Goal: Task Accomplishment & Management: Complete application form

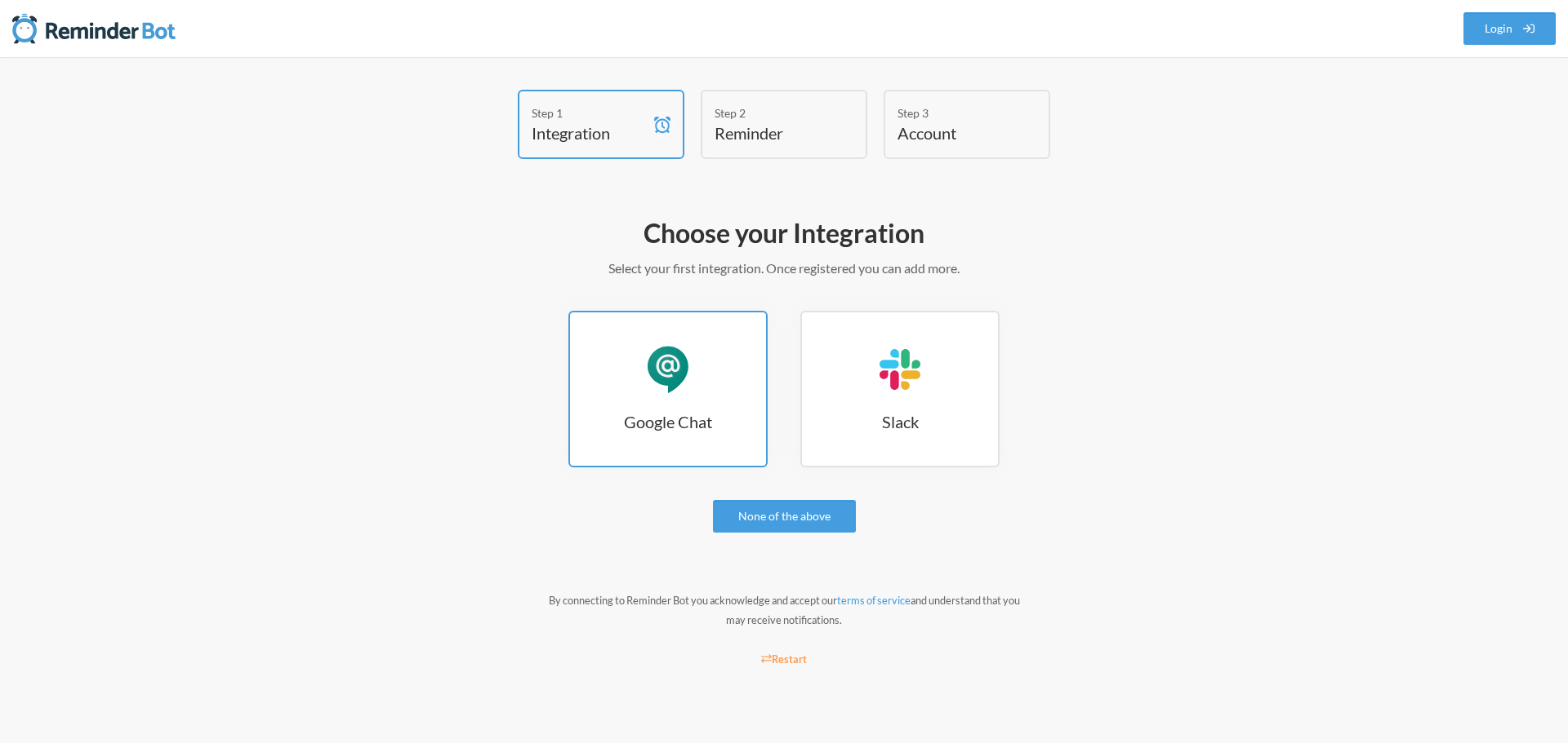
click at [673, 375] on div "Google Chat" at bounding box center [667, 369] width 49 height 49
click at [634, 443] on link "Google Chat Google Chat" at bounding box center [667, 389] width 199 height 157
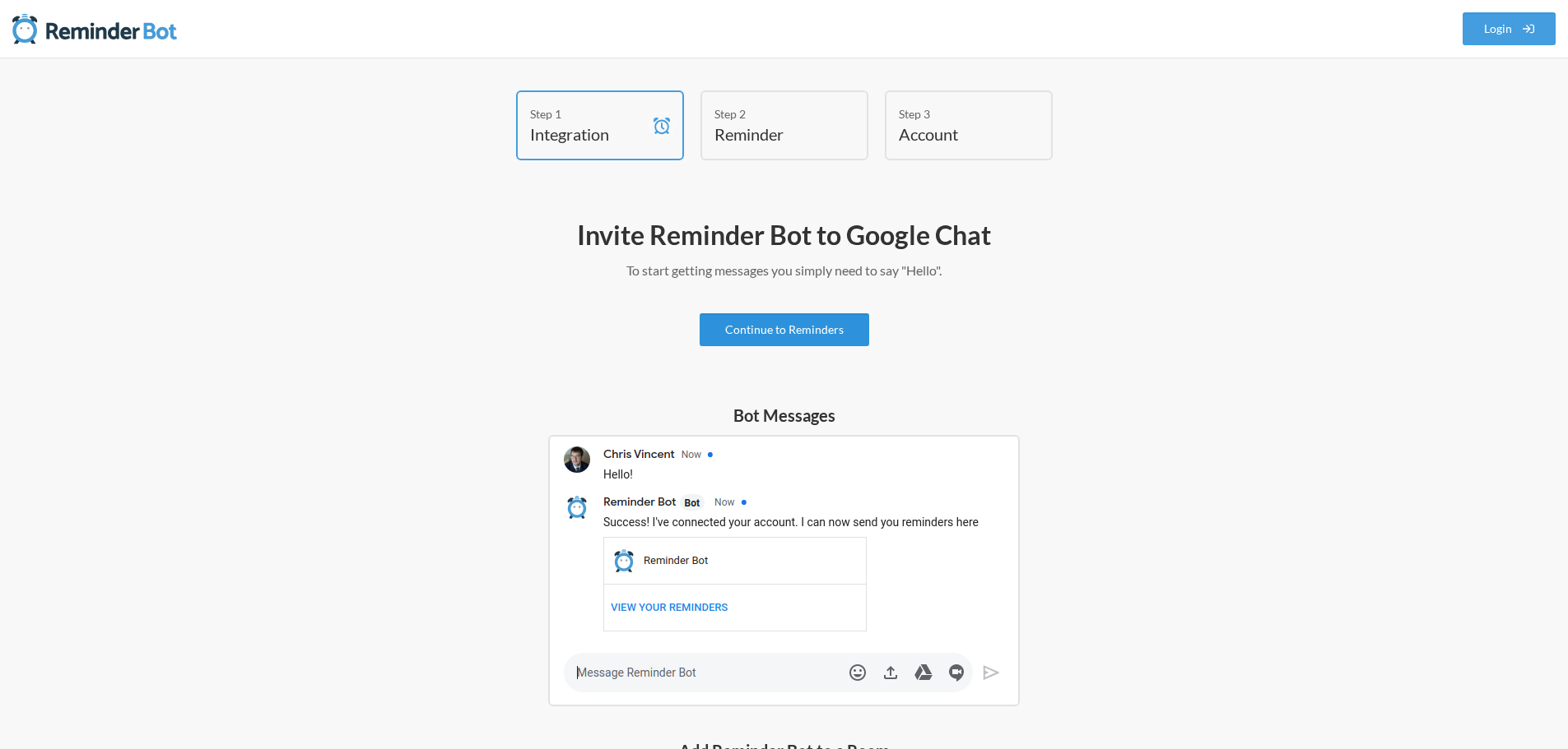
click at [799, 340] on link "Continue to Reminders" at bounding box center [784, 329] width 169 height 33
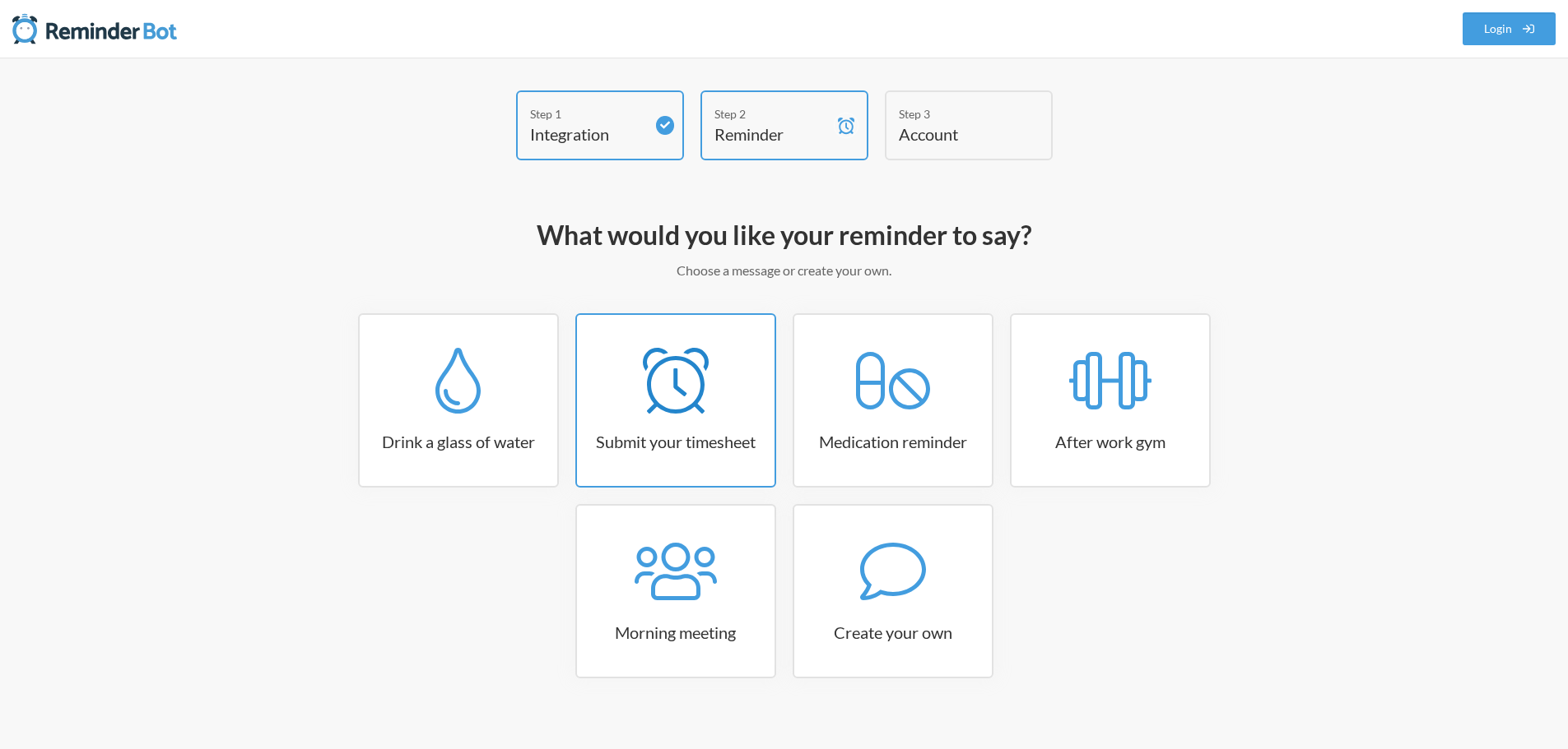
click at [717, 461] on link "Submit your timesheet" at bounding box center [675, 400] width 200 height 174
select select "15:30:00"
select select "true"
select select "16:30:00"
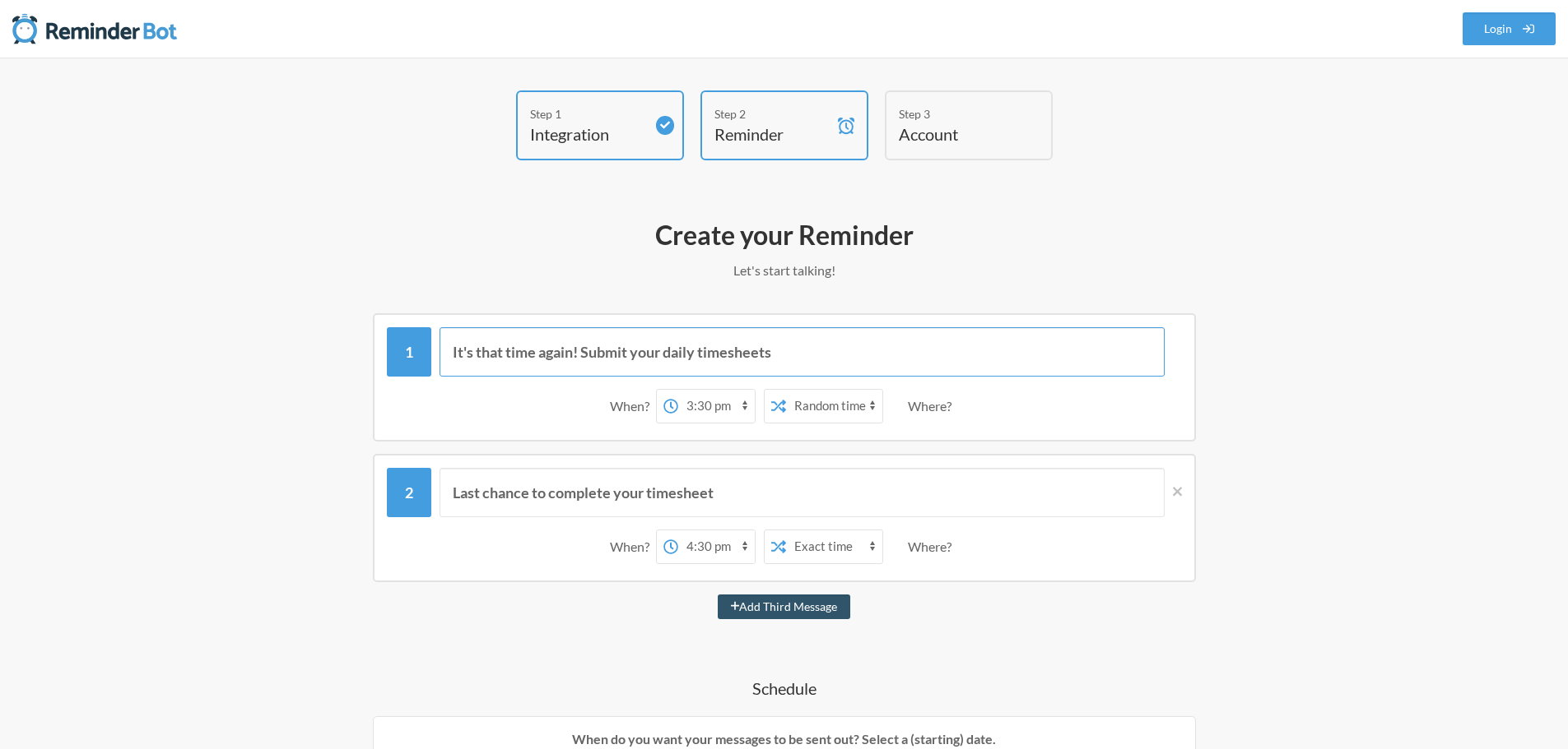
click at [821, 351] on input "It's that time again! Submit your daily timesheets" at bounding box center [802, 352] width 725 height 50
click at [695, 411] on select "12:00 am 12:15 am 12:30 am 12:45 am 1:00 am 1:15 am 1:30 am 1:45 am 2:00 am 2:1…" at bounding box center [716, 406] width 77 height 33
select select "10:00:00"
click at [678, 390] on select "12:00 am 12:15 am 12:30 am 12:45 am 1:00 am 1:15 am 1:30 am 1:45 am 2:00 am 2:1…" at bounding box center [716, 406] width 77 height 33
click at [806, 401] on select "Exact time Random time" at bounding box center [834, 406] width 96 height 33
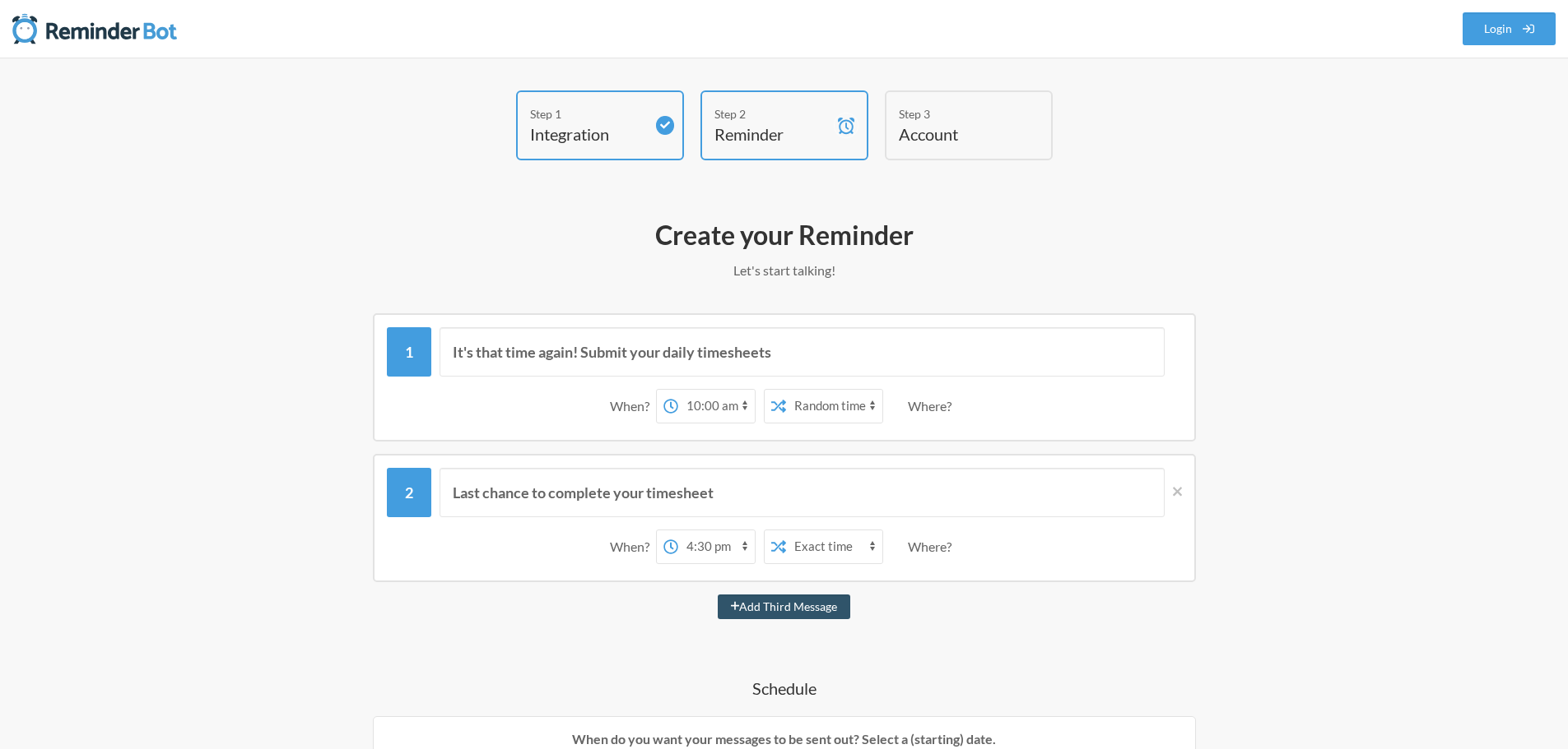
click at [786, 390] on select "Exact time Random time" at bounding box center [834, 406] width 96 height 33
drag, startPoint x: 791, startPoint y: 351, endPoint x: 382, endPoint y: 353, distance: 409.0
click at [382, 353] on div "It's that time again! Submit your daily timesheets When? 12:00 am 12:15 am 12:3…" at bounding box center [784, 377] width 823 height 128
click at [758, 359] on input "It's that time again! Submit your daily timesheets" at bounding box center [802, 352] width 725 height 50
drag, startPoint x: 801, startPoint y: 350, endPoint x: 575, endPoint y: 357, distance: 226.1
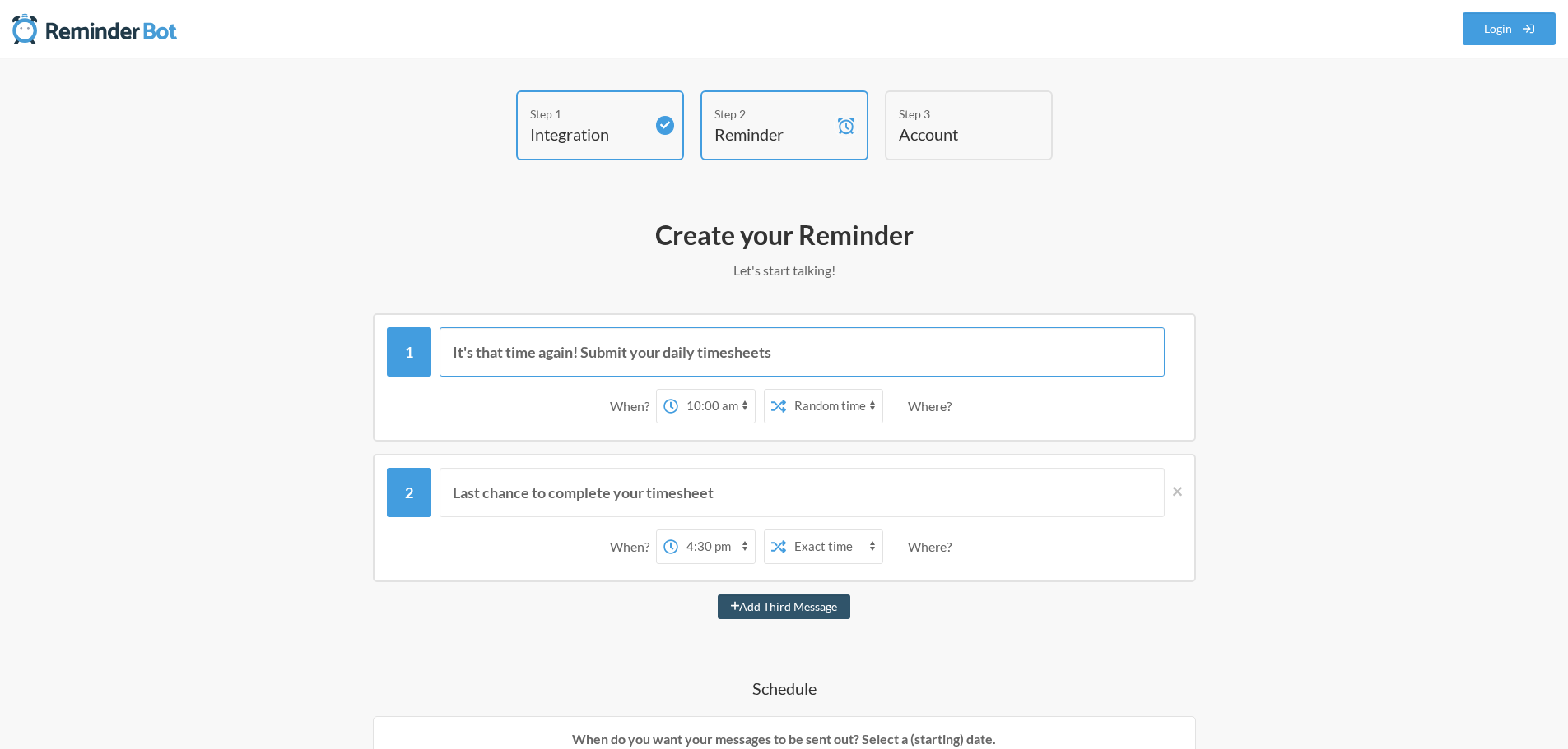
click at [575, 357] on input "It's that time again! Submit your daily timesheets" at bounding box center [802, 352] width 725 height 50
type input "I"
type input "B"
type input "F"
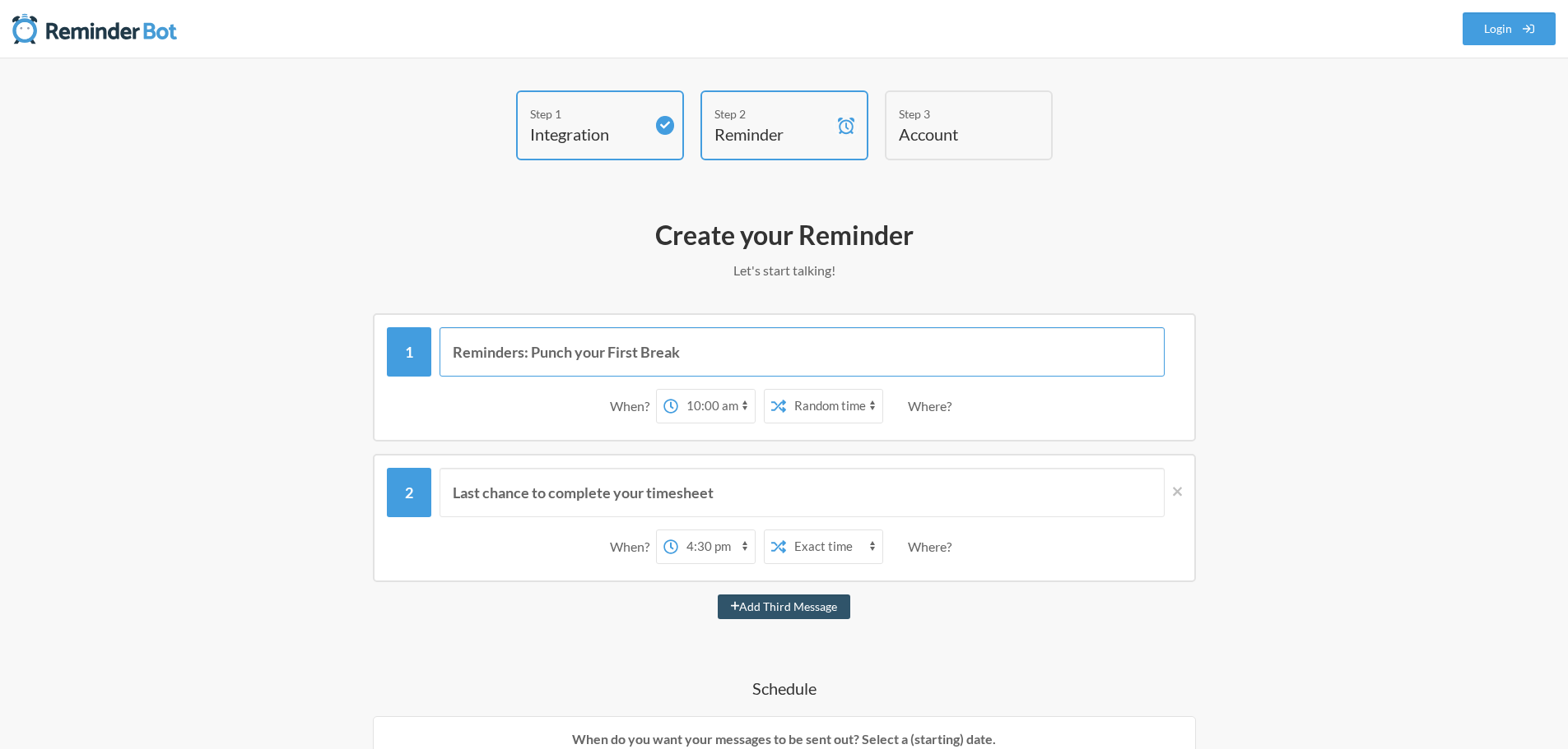
drag, startPoint x: 531, startPoint y: 351, endPoint x: 416, endPoint y: 344, distance: 115.2
click at [402, 353] on div "Reminders: Punch your First Break" at bounding box center [784, 352] width 795 height 50
click at [628, 350] on input "Punch your First Break" at bounding box center [802, 352] width 725 height 50
type input "Punch your First Break:"
click at [717, 595] on button "Add Third Message" at bounding box center [784, 607] width 133 height 24
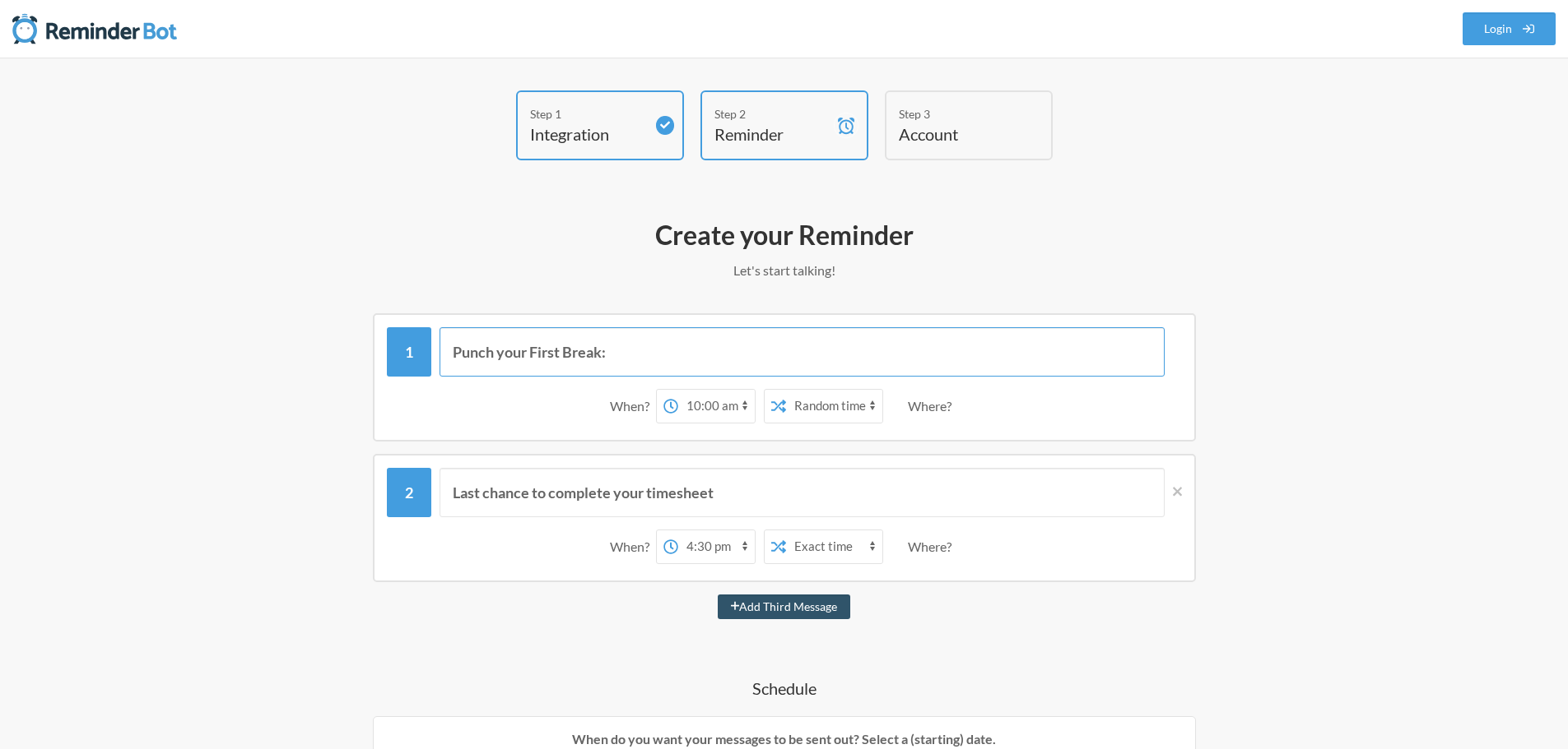
select select "17:30:00"
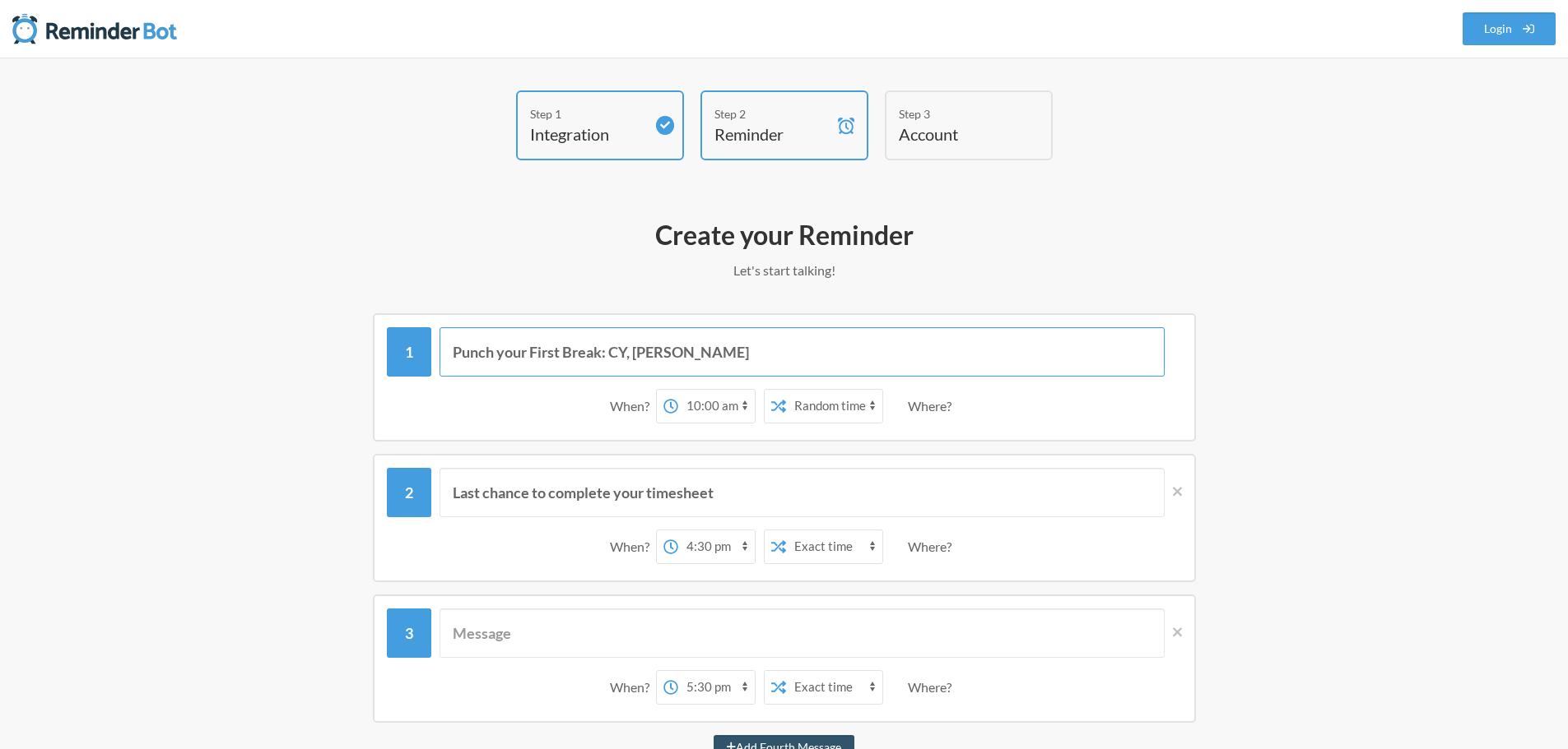
click at [680, 354] on input "Punch your First Break: CY, [PERSON_NAME]" at bounding box center [802, 352] width 725 height 50
type input "Punch your First Break: CY, [PERSON_NAME] and [PERSON_NAME]"
click at [1052, 426] on div "When? 12:00 am 12:15 am 12:30 am 12:45 am 1:00 am 1:15 am 1:30 am 1:45 am 2:00 …" at bounding box center [784, 406] width 795 height 51
click at [696, 548] on select "12:00 am 12:15 am 12:30 am 12:45 am 1:00 am 1:15 am 1:30 am 1:45 am 2:00 am 2:1…" at bounding box center [716, 546] width 77 height 33
select select "10:15:00"
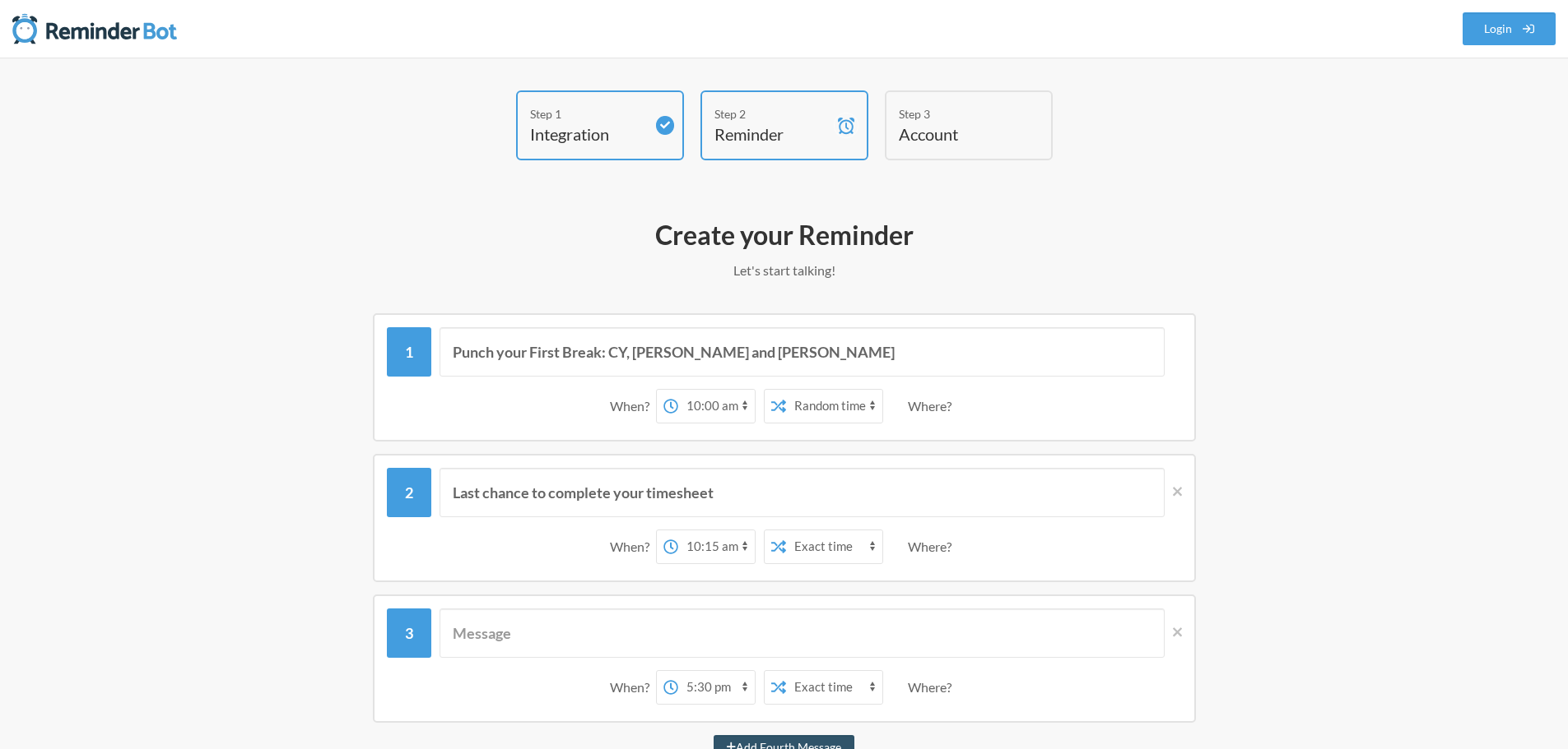
click at [678, 530] on select "12:00 am 12:15 am 12:30 am 12:45 am 1:00 am 1:15 am 1:30 am 1:45 am 2:00 am 2:1…" at bounding box center [716, 546] width 77 height 33
click at [760, 477] on input "Last chance to complete your timesheet" at bounding box center [802, 492] width 725 height 50
drag, startPoint x: 764, startPoint y: 485, endPoint x: 414, endPoint y: 486, distance: 350.0
click at [415, 486] on div "Last chance to complete your timesheet" at bounding box center [784, 492] width 795 height 50
type input "P"
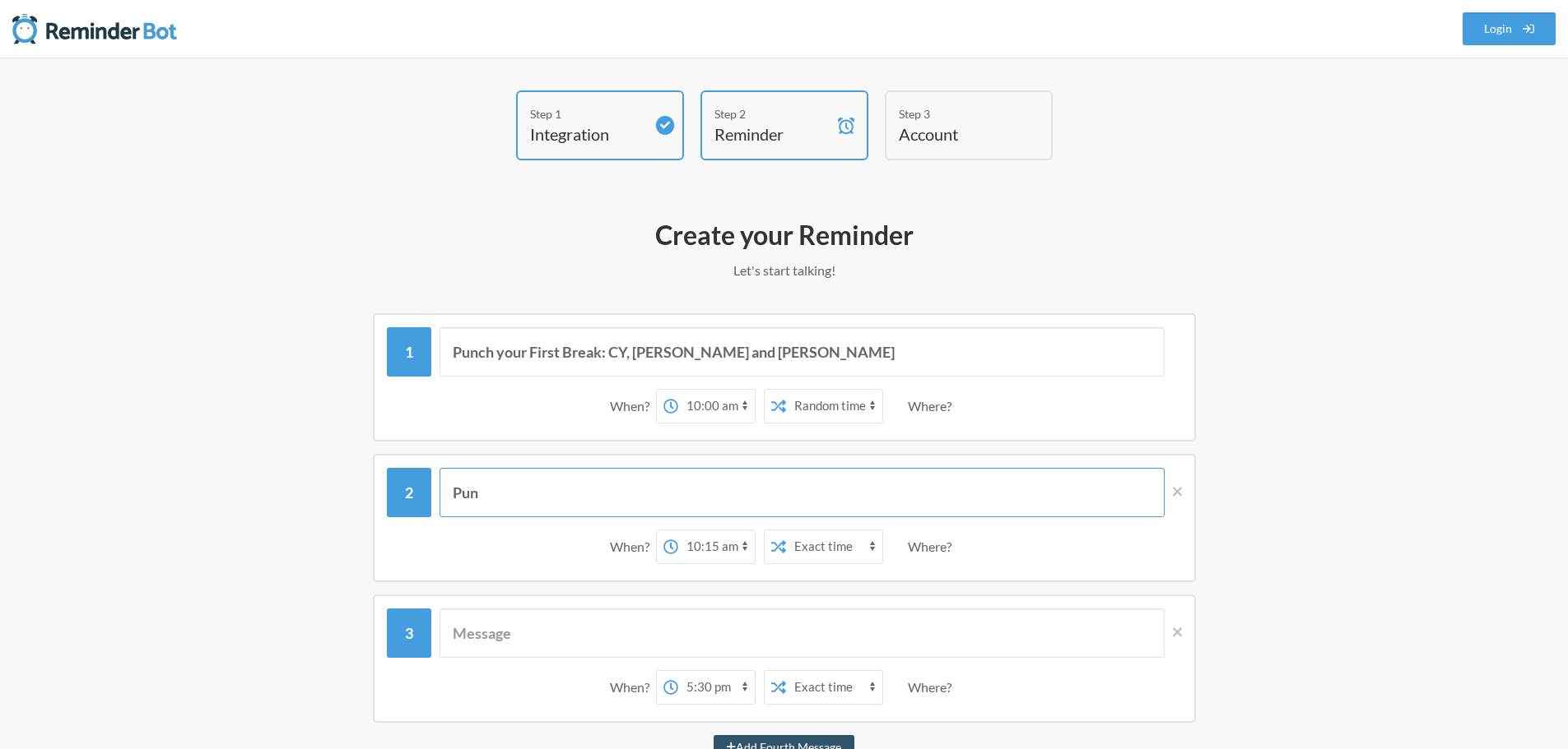
type input "Pun"
click at [499, 353] on input "Punch your First Break: CY, [PERSON_NAME] and [PERSON_NAME]" at bounding box center [802, 352] width 725 height 50
type input "Punch in your First Break: CY, [PERSON_NAME] and [PERSON_NAME]"
click at [616, 489] on input "Pun" at bounding box center [802, 492] width 725 height 50
drag, startPoint x: 804, startPoint y: 348, endPoint x: 545, endPoint y: 348, distance: 259.0
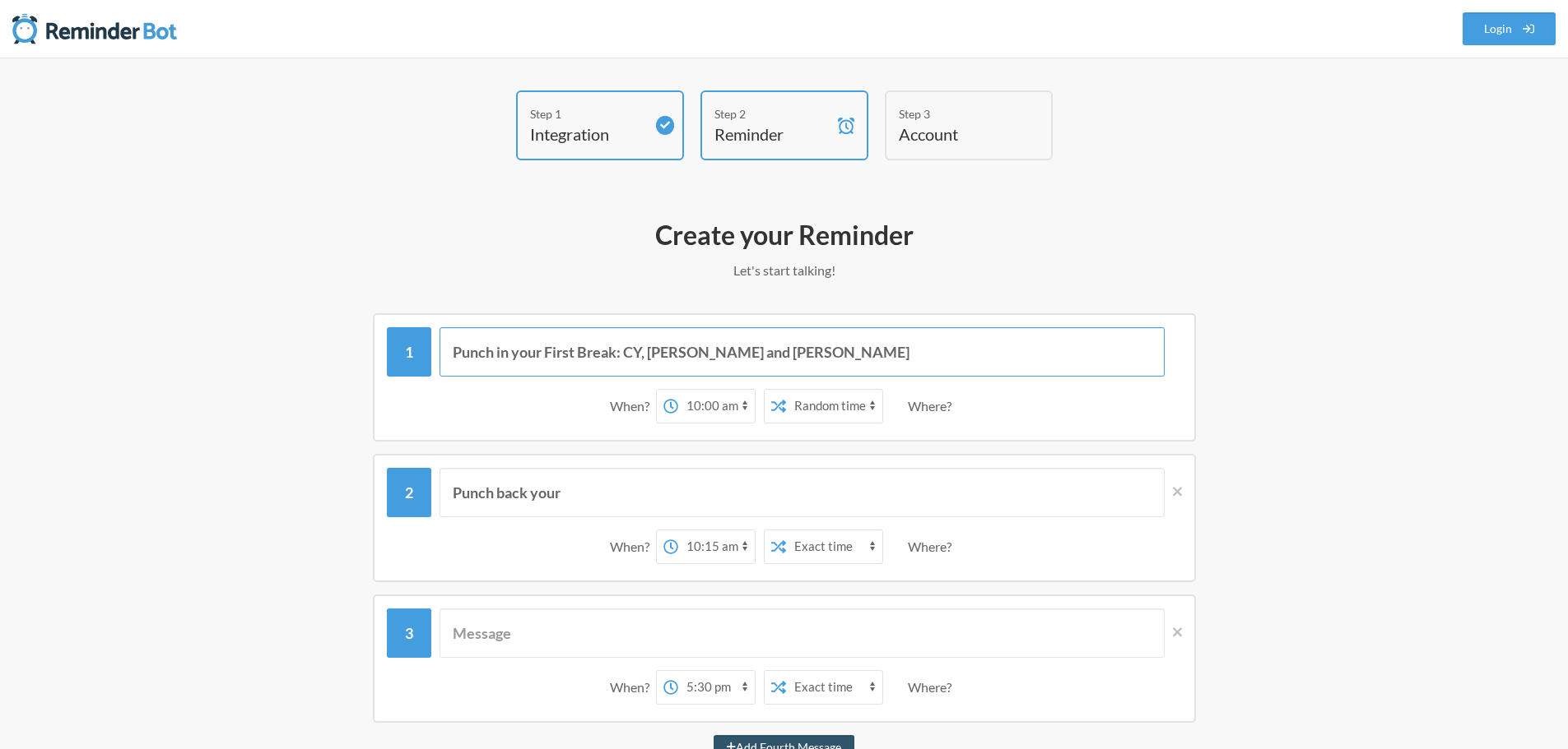
click at [545, 348] on input "Punch in your First Break: CY, [PERSON_NAME] and [PERSON_NAME]" at bounding box center [802, 352] width 725 height 50
click at [643, 491] on input "Punch back your" at bounding box center [802, 492] width 725 height 50
paste input "First Break: CY, [PERSON_NAME] and [PERSON_NAME]"
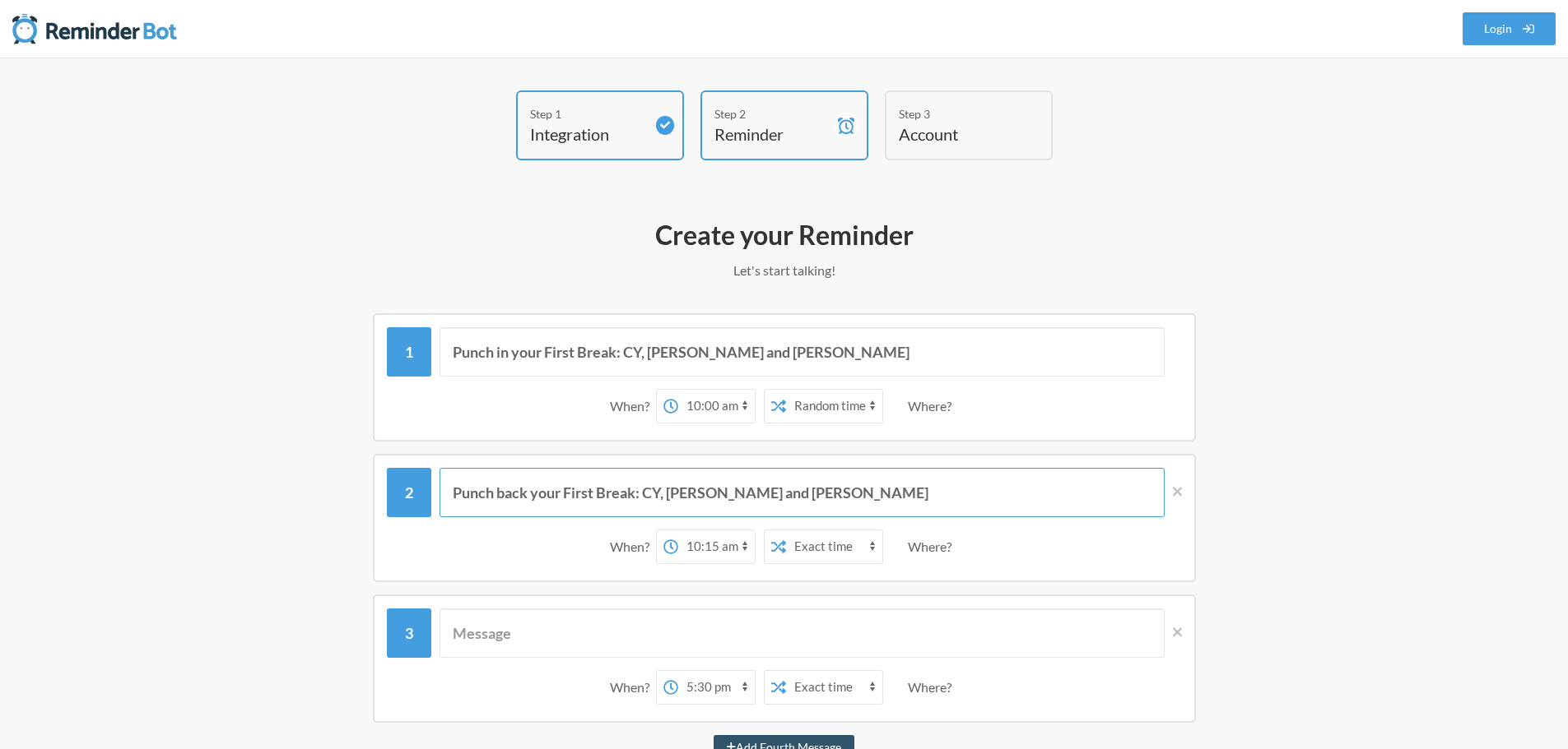
type input "Punch back your First Break: CY, [PERSON_NAME] and [PERSON_NAME]"
click at [886, 633] on input "text" at bounding box center [802, 633] width 725 height 50
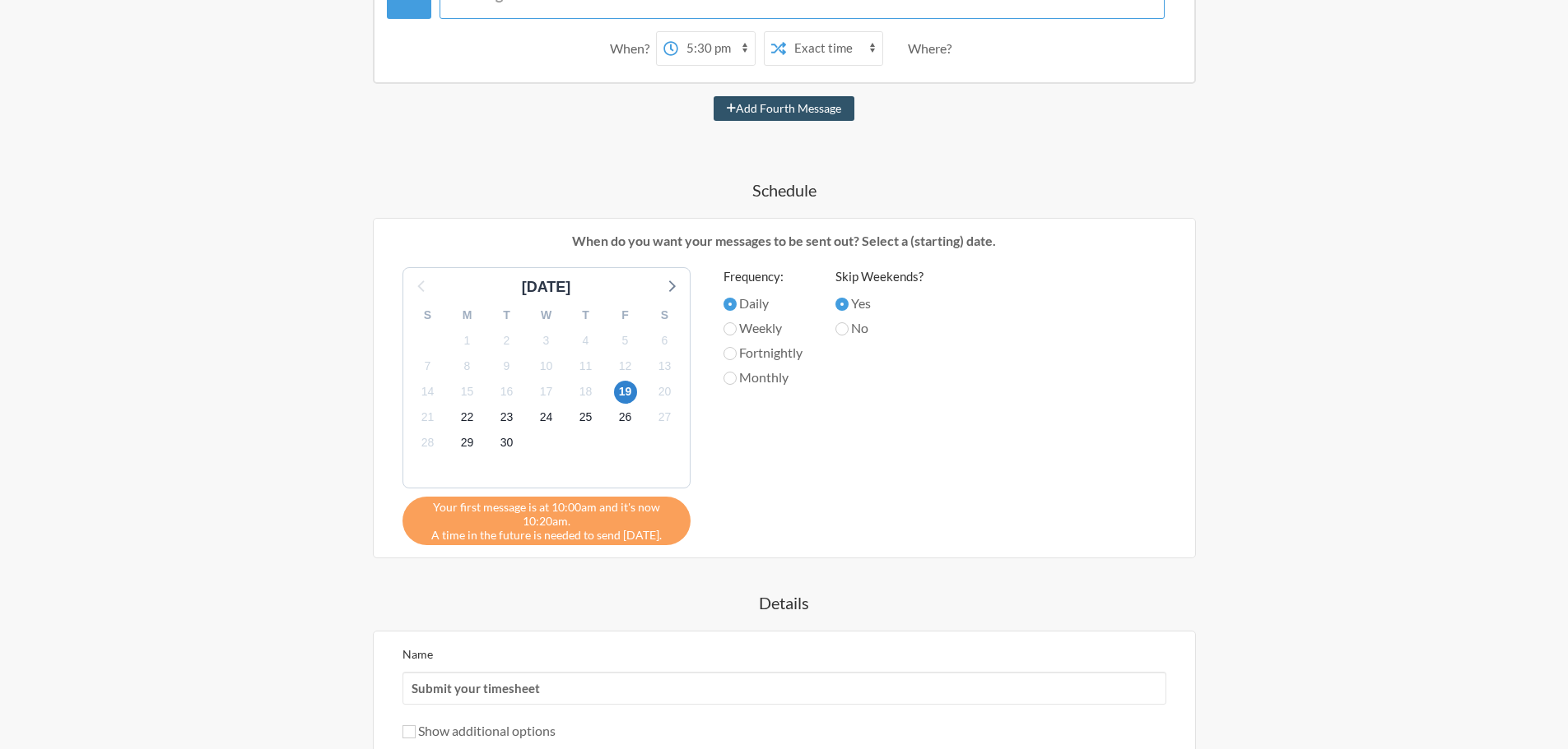
scroll to position [822, 0]
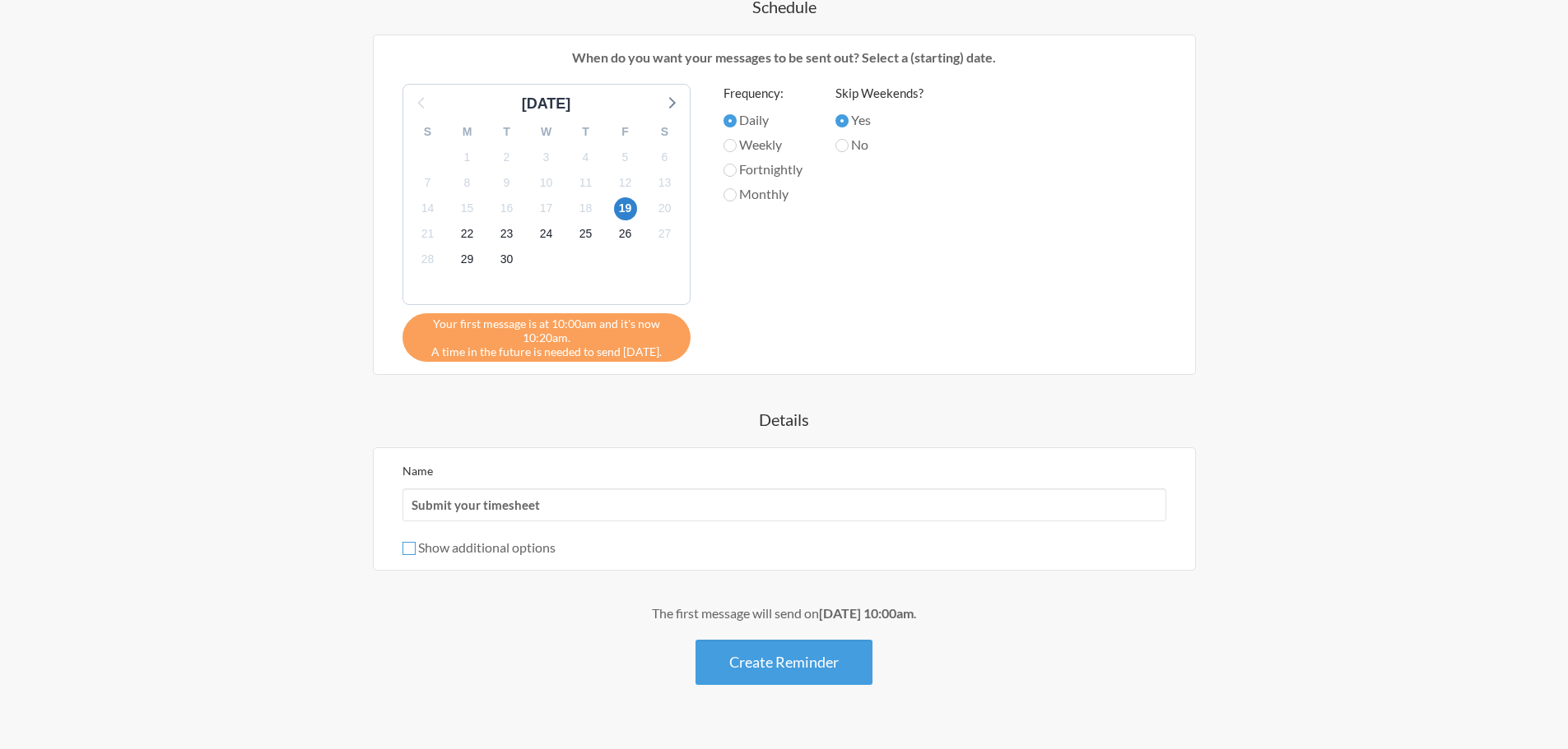
click at [408, 547] on input "Show additional options" at bounding box center [409, 549] width 13 height 13
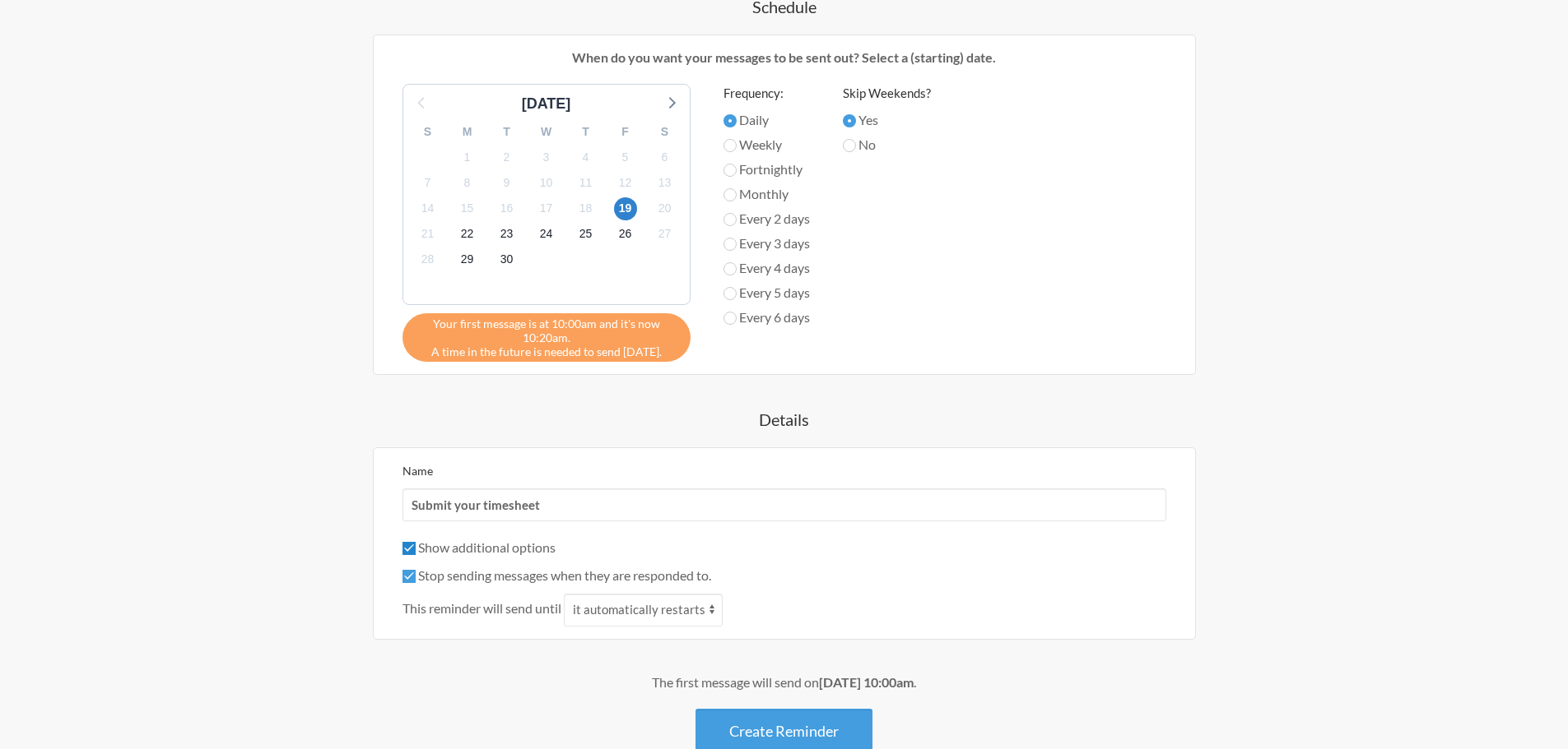
click at [408, 547] on input "Show additional options" at bounding box center [409, 549] width 13 height 13
checkbox input "false"
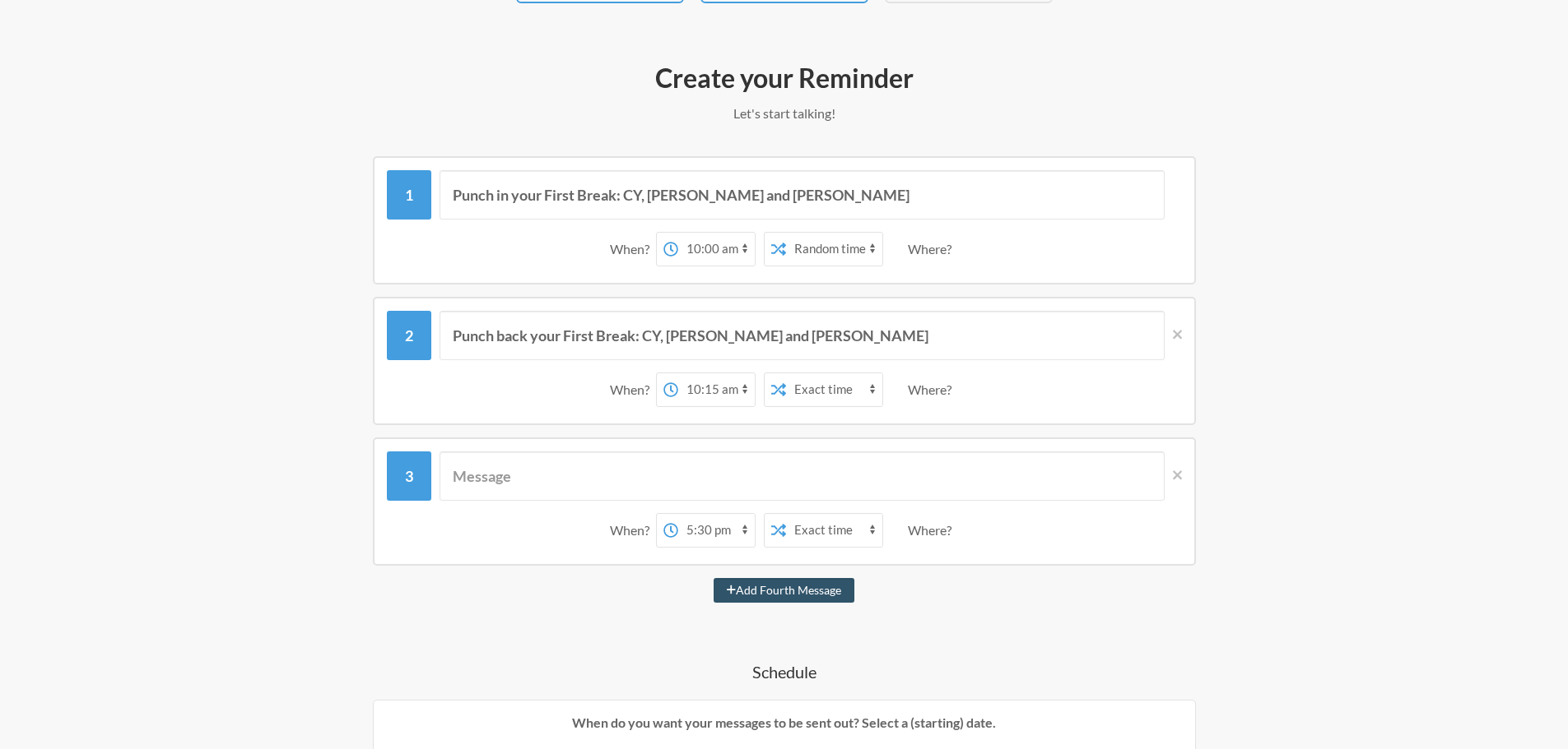
scroll to position [164, 0]
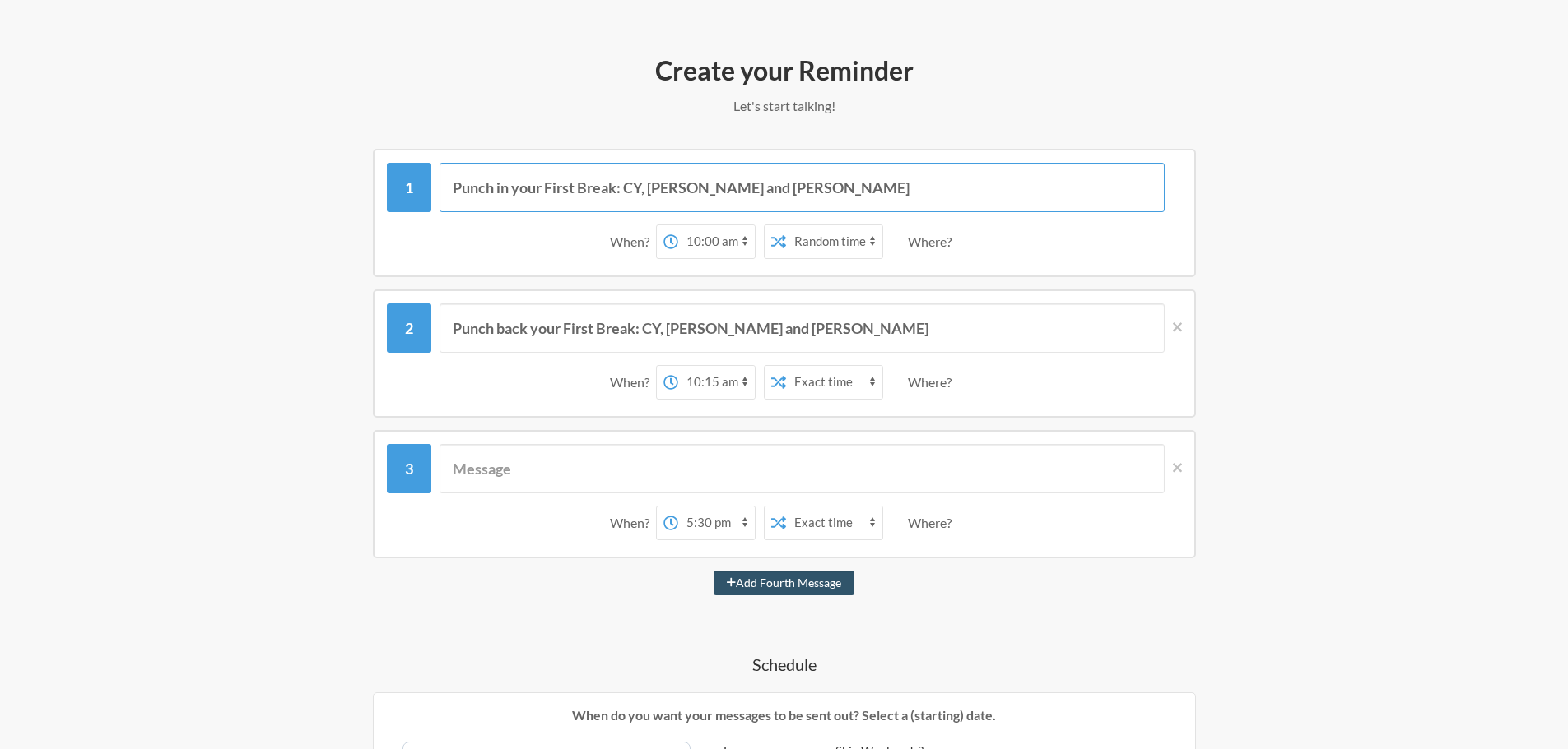
drag, startPoint x: 586, startPoint y: 175, endPoint x: 379, endPoint y: 167, distance: 207.2
click at [379, 167] on div "Punch in your First Break: CY, [PERSON_NAME] and [PERSON_NAME] When? 12:00 am 1…" at bounding box center [784, 213] width 823 height 128
click at [780, 199] on input "Punch in your First Break: CY, [PERSON_NAME] and [PERSON_NAME]" at bounding box center [802, 188] width 725 height 50
drag, startPoint x: 494, startPoint y: 187, endPoint x: 455, endPoint y: 187, distance: 39.0
click at [455, 187] on input "Punch in your First Break: CY, [PERSON_NAME] and [PERSON_NAME]" at bounding box center [802, 188] width 725 height 50
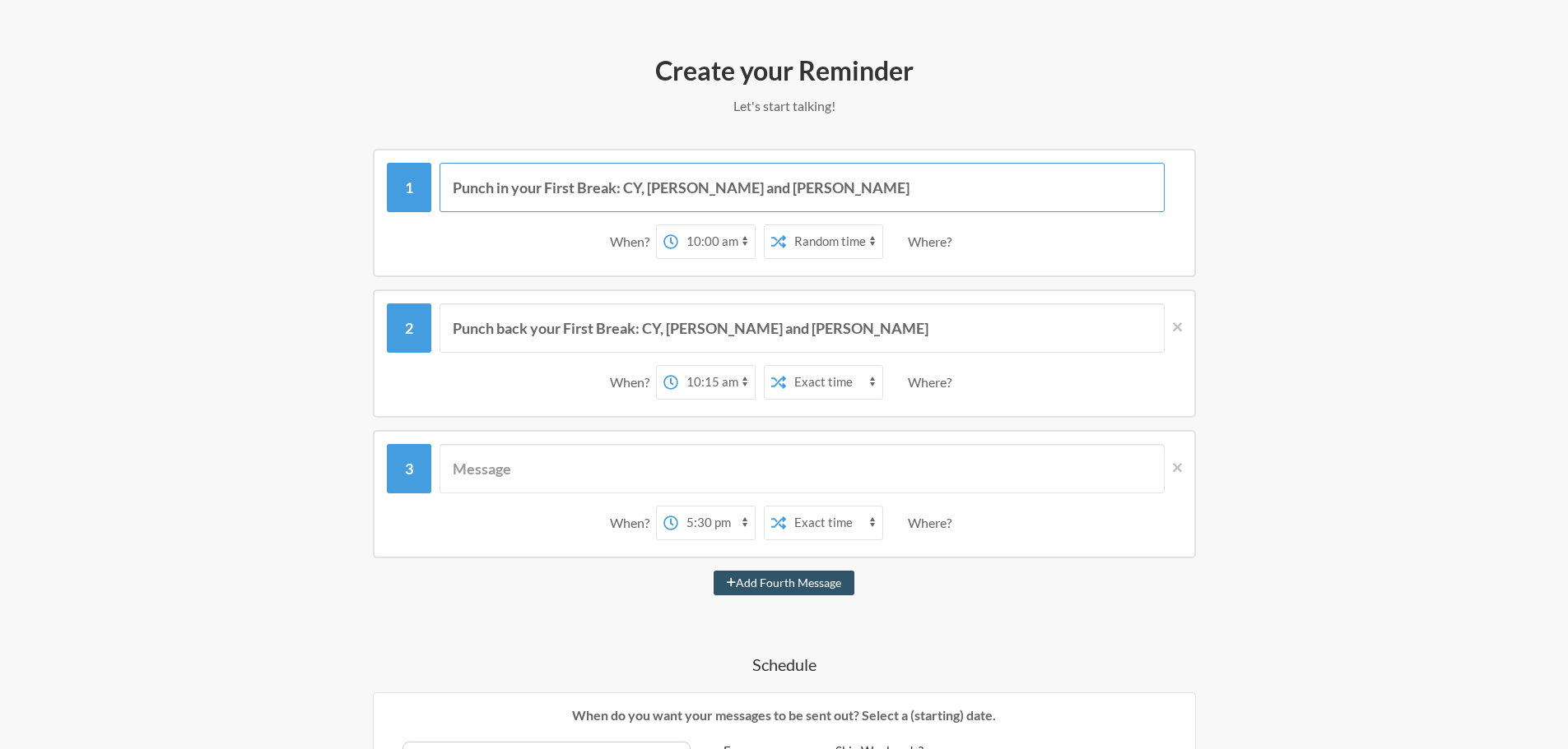
paste input "CY, RHEA, and [PERSON_NAME] — please make sure to punch in for your first break"
type input "CY, RHEA, and [PERSON_NAME] — please make sure to punch in for your first break"
drag, startPoint x: 821, startPoint y: 339, endPoint x: 812, endPoint y: 337, distance: 9.2
click at [814, 337] on input "Punch back your First Break: CY, [PERSON_NAME] and [PERSON_NAME]" at bounding box center [802, 328] width 725 height 50
drag, startPoint x: 819, startPoint y: 322, endPoint x: 400, endPoint y: 322, distance: 419.0
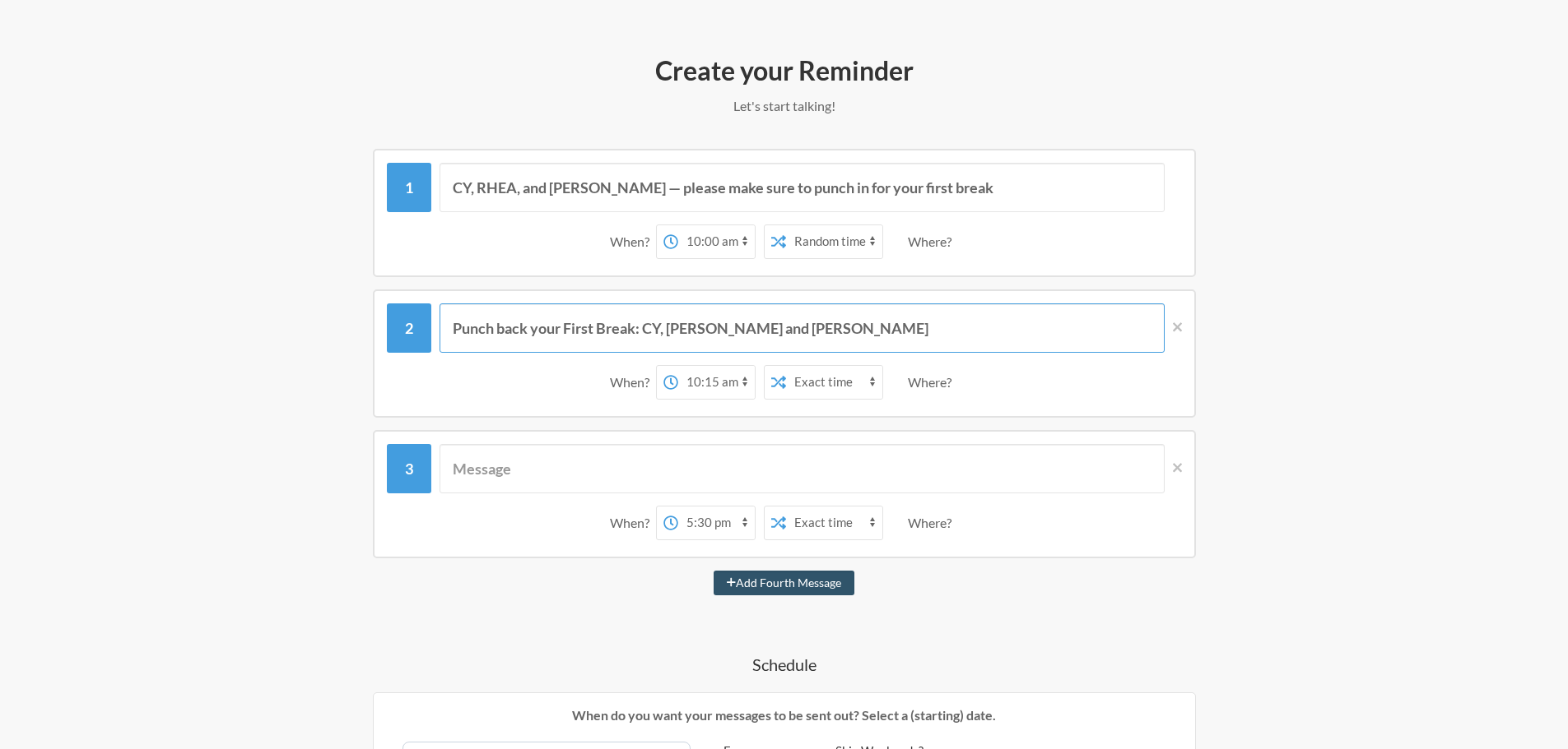
click at [400, 322] on div "Punch back your First Break: CY, [PERSON_NAME] and [PERSON_NAME]" at bounding box center [784, 328] width 795 height 50
paste input "CY, RHEA, and [PERSON_NAME] — please make sure to punch in for your first break"
click at [808, 323] on input "CY, RHEA, and [PERSON_NAME] — please make sure to punch in for your first break" at bounding box center [802, 328] width 725 height 50
click at [818, 327] on input "CY, RHEA, and [PERSON_NAME] — please make sure to punch in for your first break" at bounding box center [802, 328] width 725 height 50
click at [1048, 321] on input "CY, RHEA, and [PERSON_NAME] — please make sure to punch back for your first bre…" at bounding box center [802, 328] width 725 height 50
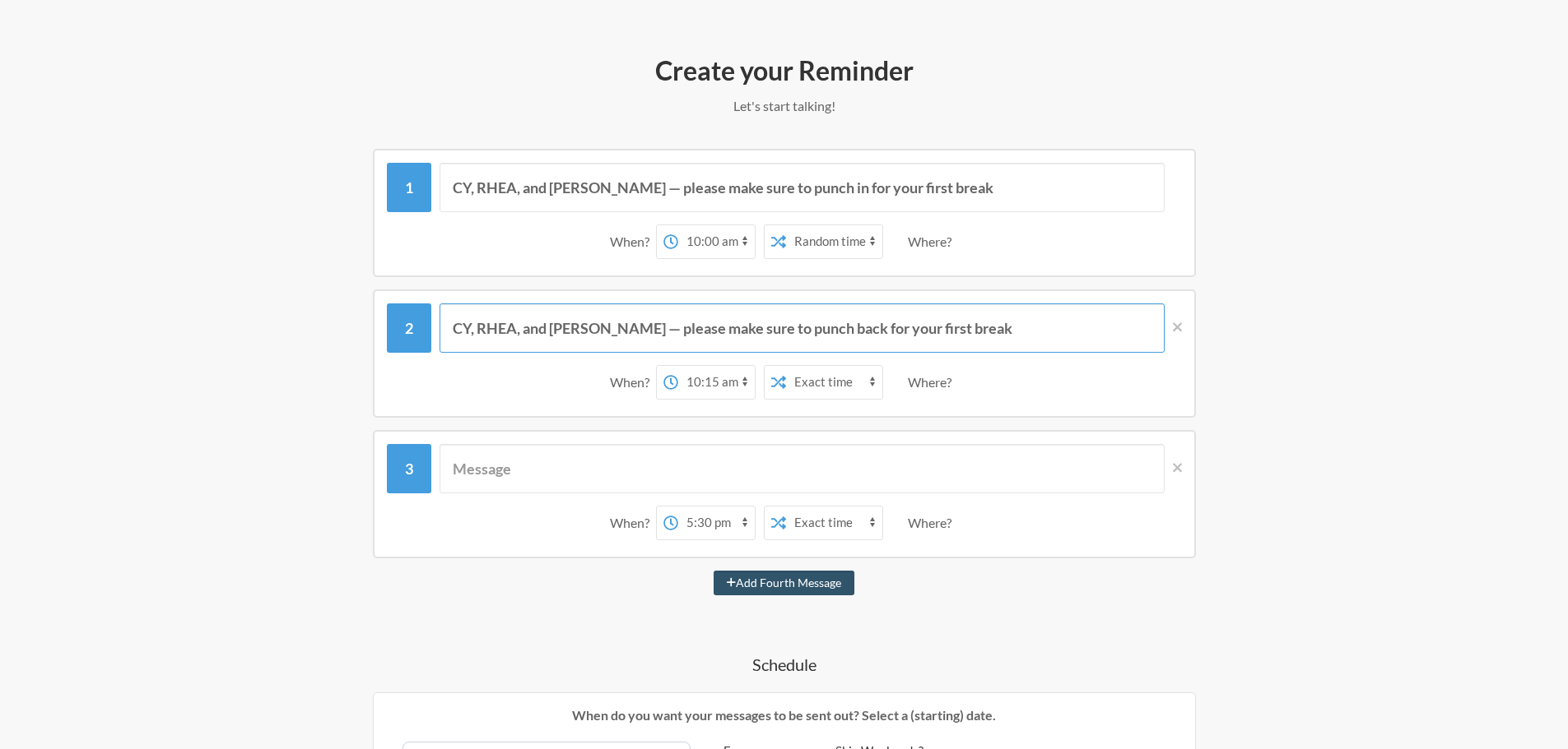
type input "CY, RHEA, and [PERSON_NAME] — please make sure to punch back for your first bre…"
drag, startPoint x: 610, startPoint y: 323, endPoint x: 412, endPoint y: 322, distance: 198.0
click at [412, 322] on div "CY, RHEA, and [PERSON_NAME] — please make sure to punch back for your first bre…" at bounding box center [784, 328] width 795 height 50
click at [1134, 321] on input "CY, RHEA, and [PERSON_NAME] — please make sure to punch back for your first bre…" at bounding box center [802, 328] width 725 height 50
click at [1014, 594] on div "Add Fourth Message" at bounding box center [785, 582] width 955 height 24
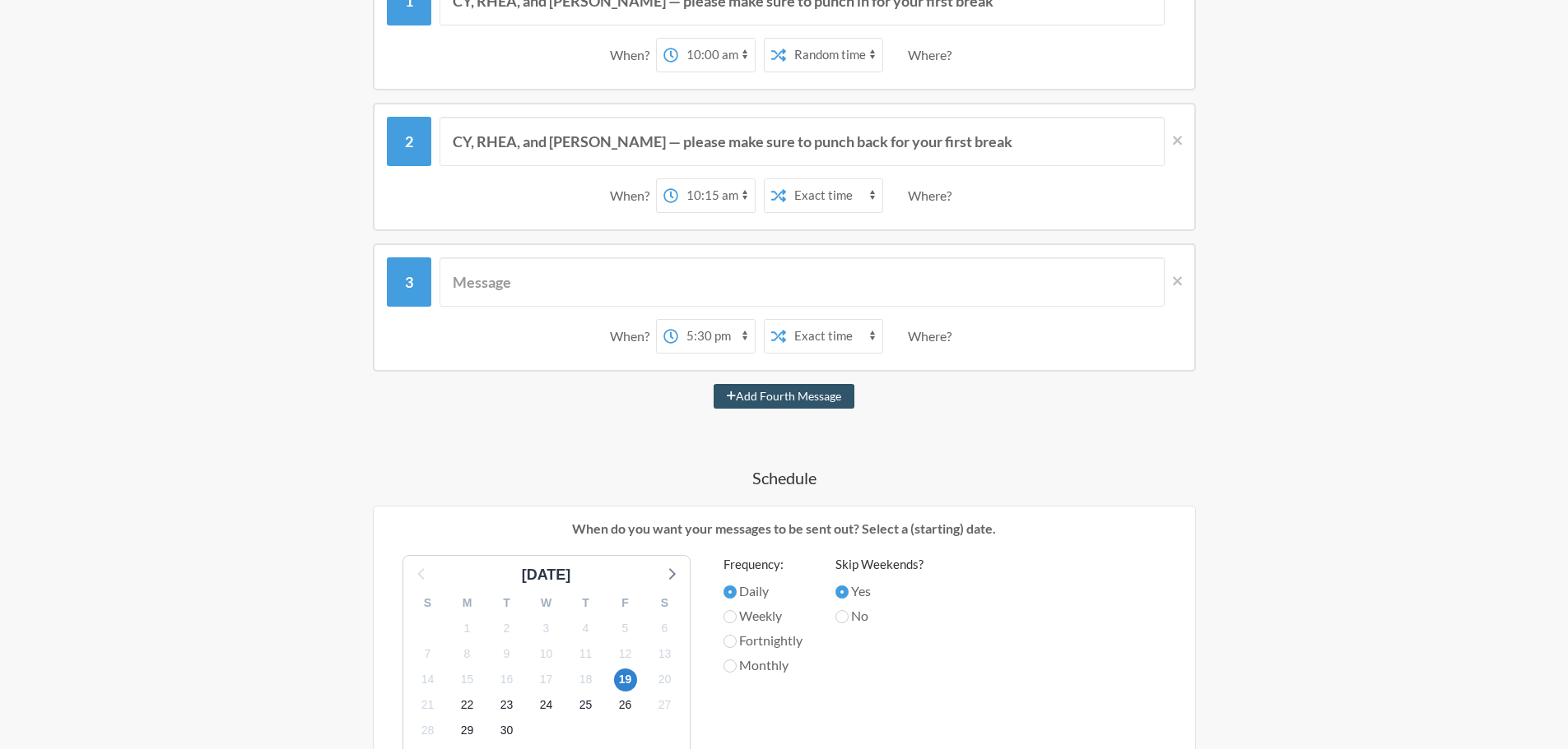
scroll to position [412, 0]
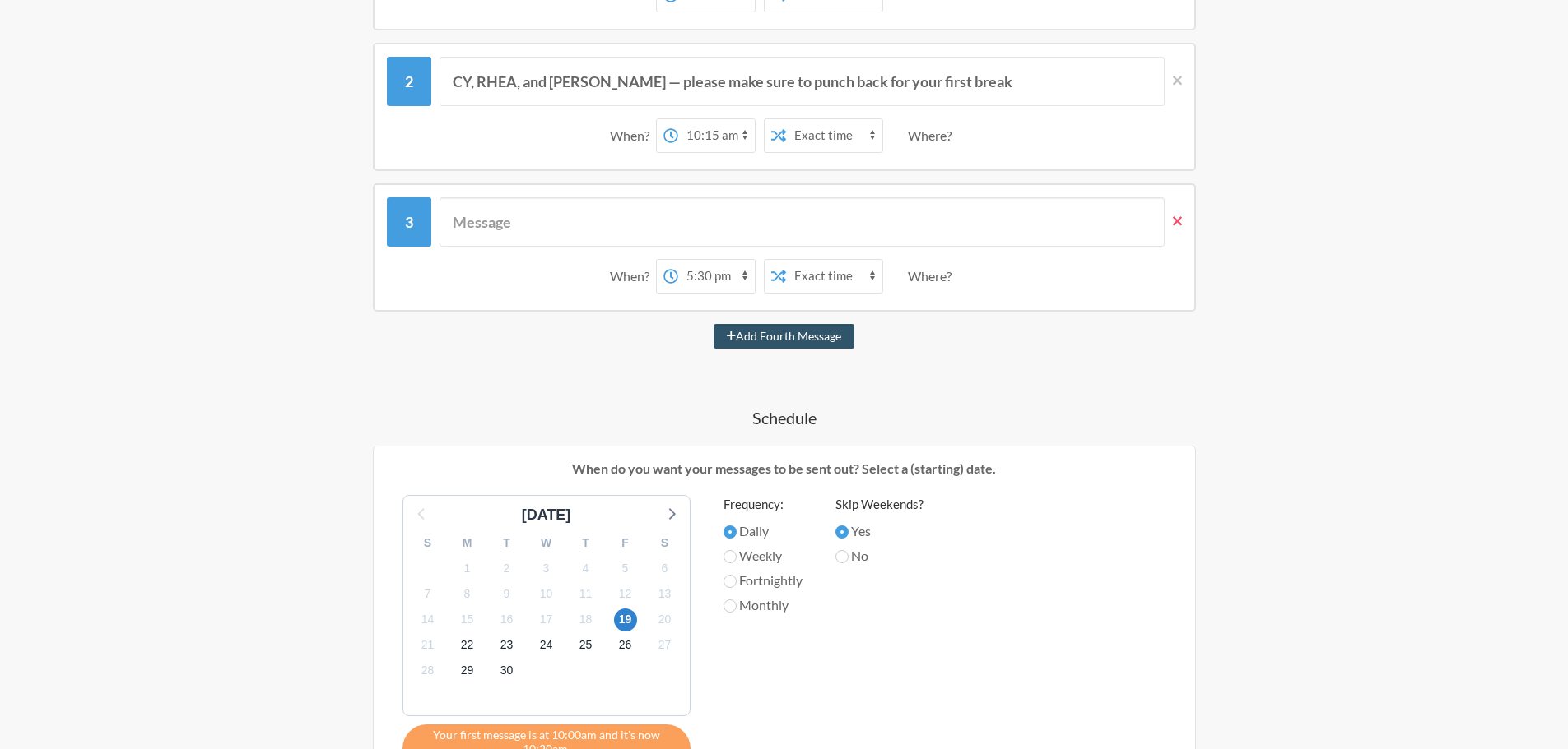
click at [1180, 223] on icon at bounding box center [1177, 220] width 9 height 9
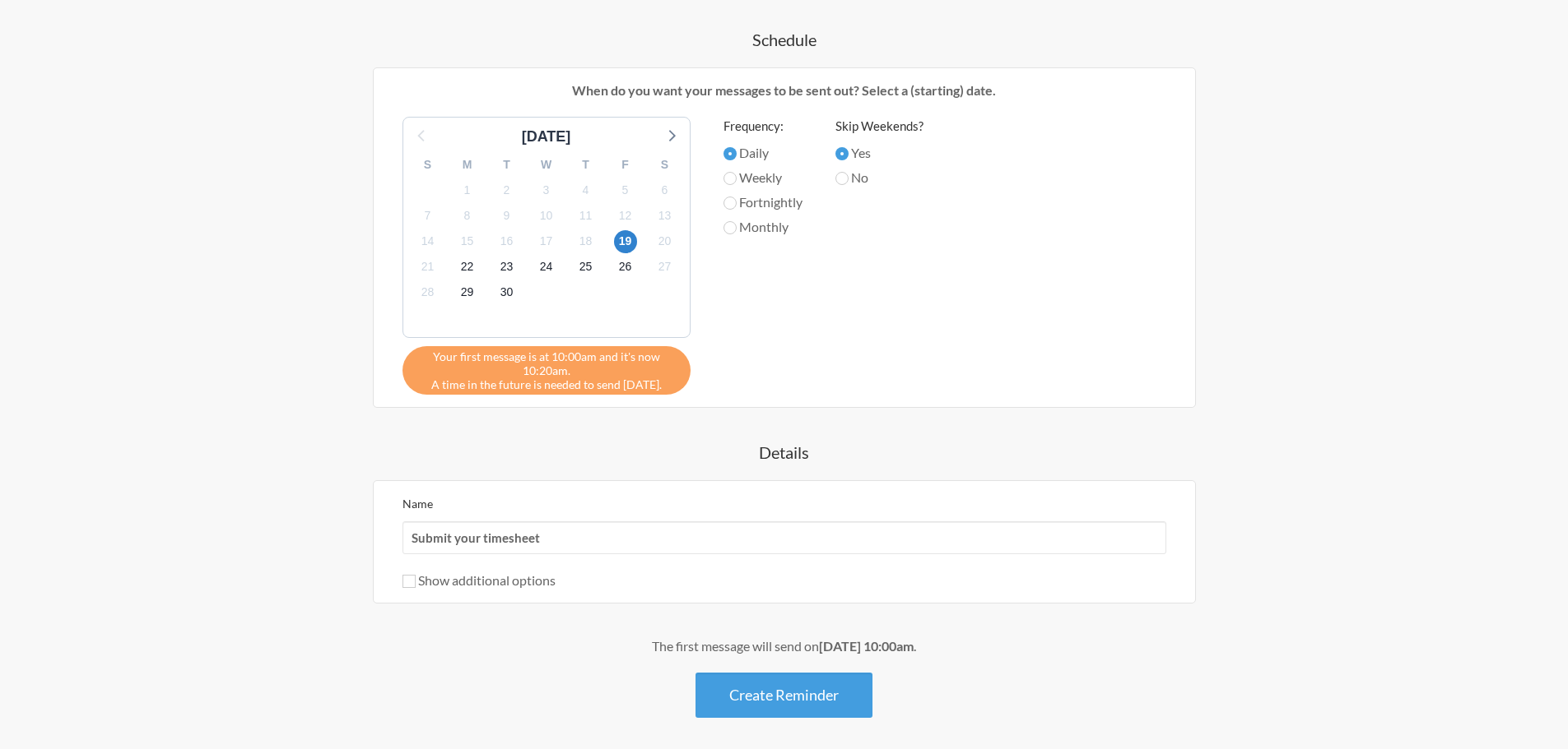
scroll to position [658, 0]
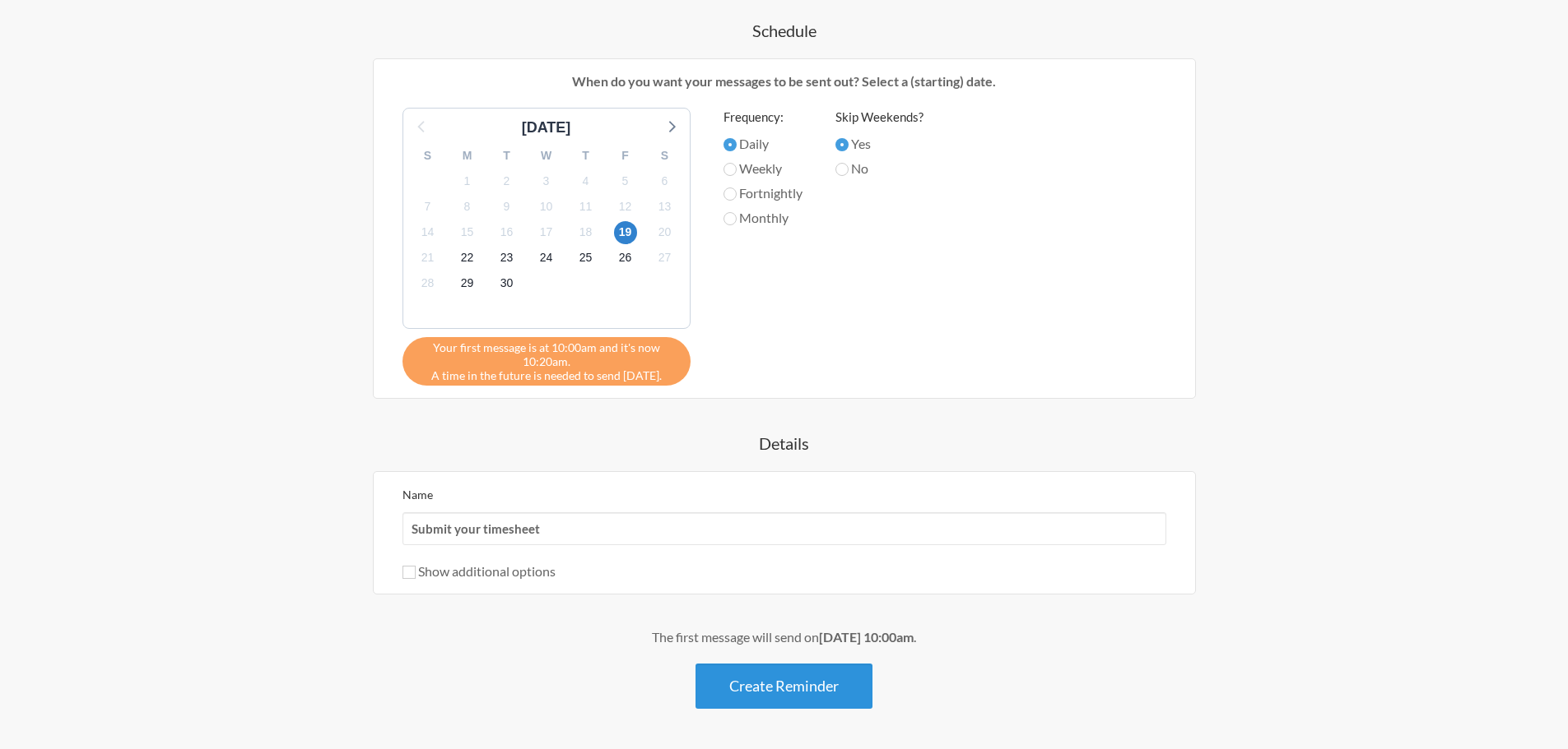
click at [813, 684] on button "Create Reminder" at bounding box center [784, 687] width 177 height 45
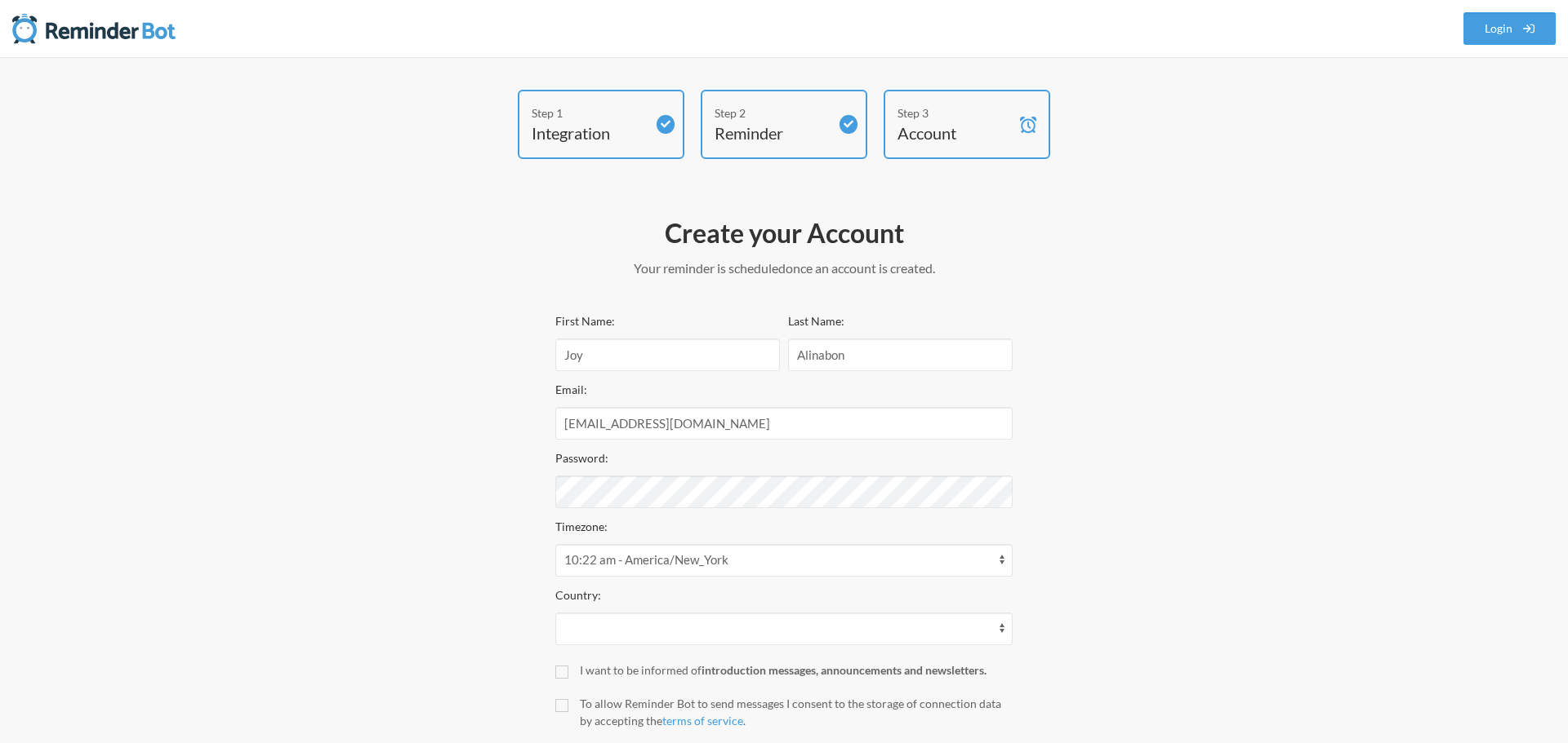
select select "HK"
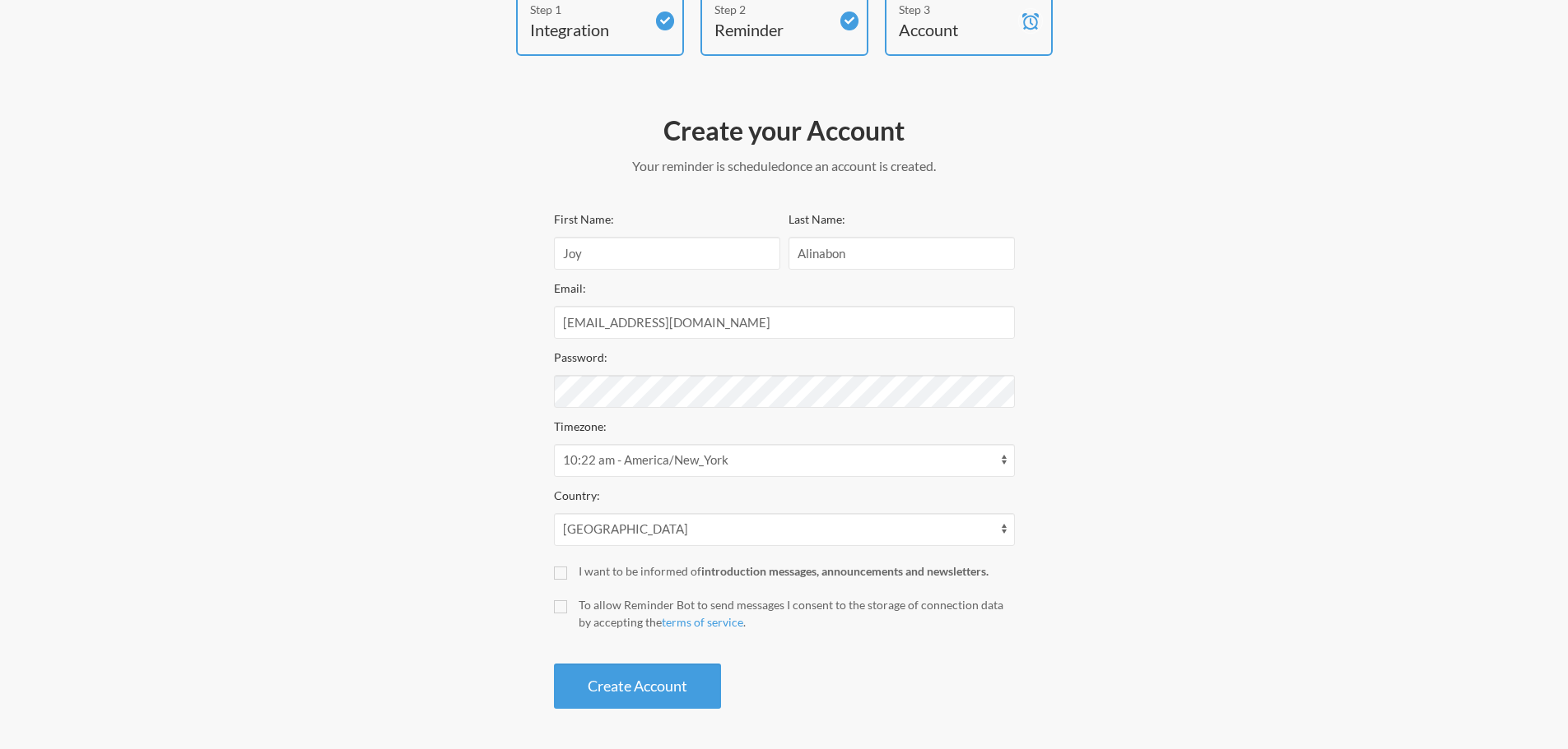
scroll to position [105, 0]
click at [556, 573] on input "I want to be informed of introduction messages, announcements and newsletters." at bounding box center [561, 572] width 13 height 13
checkbox input "true"
click at [559, 603] on input "To allow Reminder Bot to send messages I consent to the storage of connection d…" at bounding box center [561, 607] width 13 height 13
checkbox input "true"
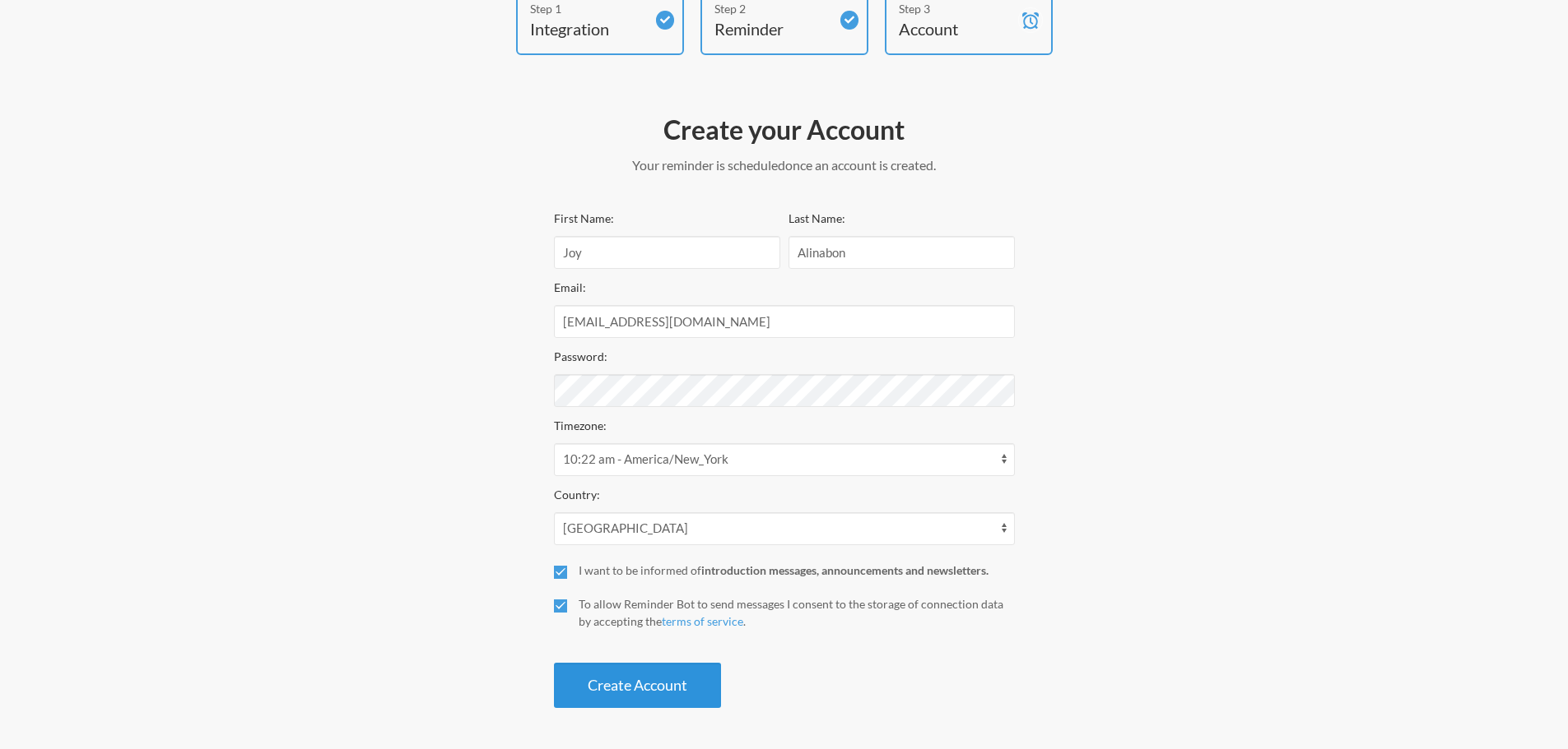
click at [659, 681] on button "Create Account" at bounding box center [637, 686] width 167 height 45
click at [423, 391] on div "Step 1 Integration Step 2 Reminder Step 3 Account Create your Account Your remi…" at bounding box center [784, 350] width 988 height 731
click at [411, 388] on div "Step 1 Integration Step 2 Reminder Step 3 Account Create your Account Your remi…" at bounding box center [784, 350] width 988 height 731
click at [700, 688] on button "Create Account" at bounding box center [637, 686] width 167 height 45
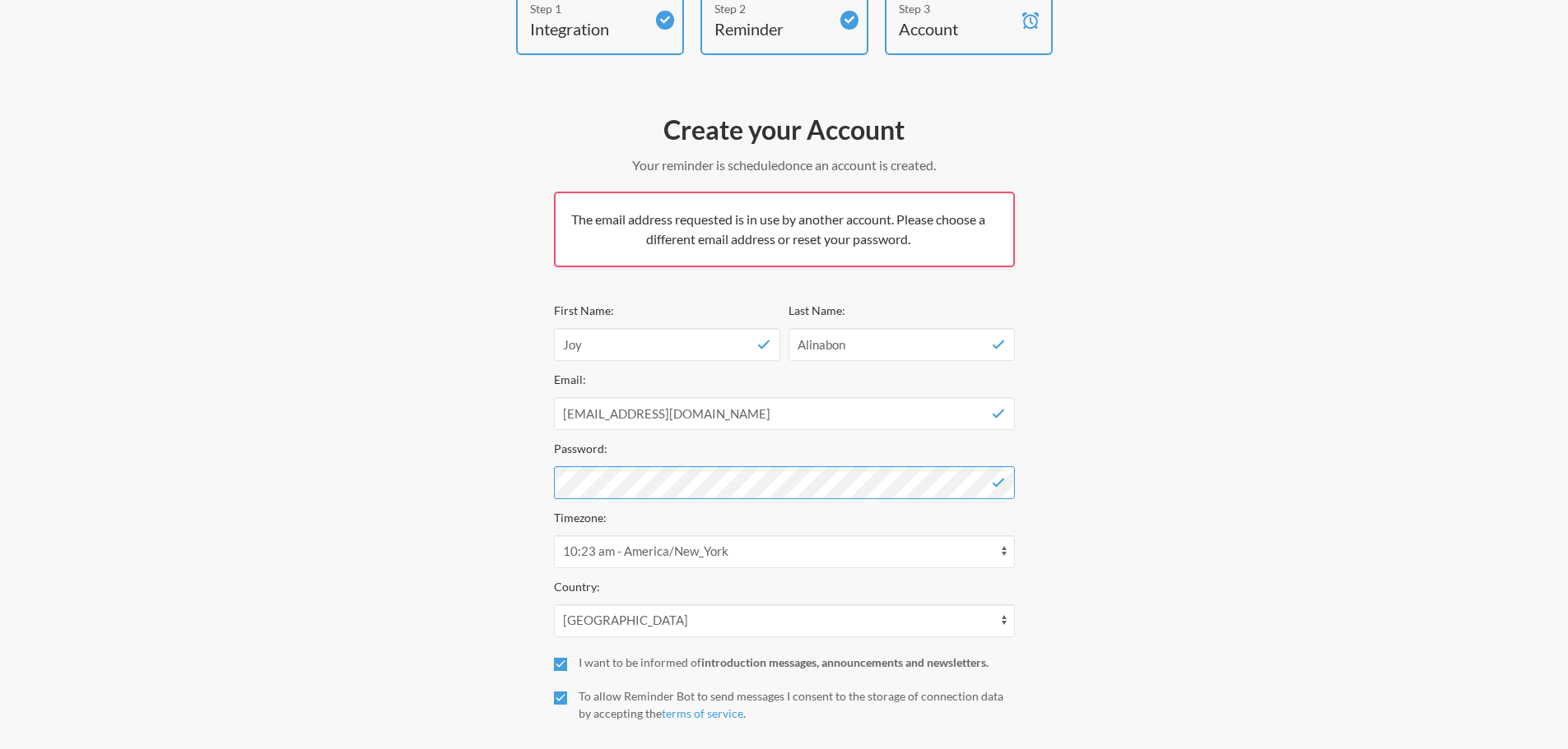
click at [429, 487] on div "Step 1 Integration Step 2 Reminder Step 3 Account Create your Account Your remi…" at bounding box center [784, 396] width 988 height 823
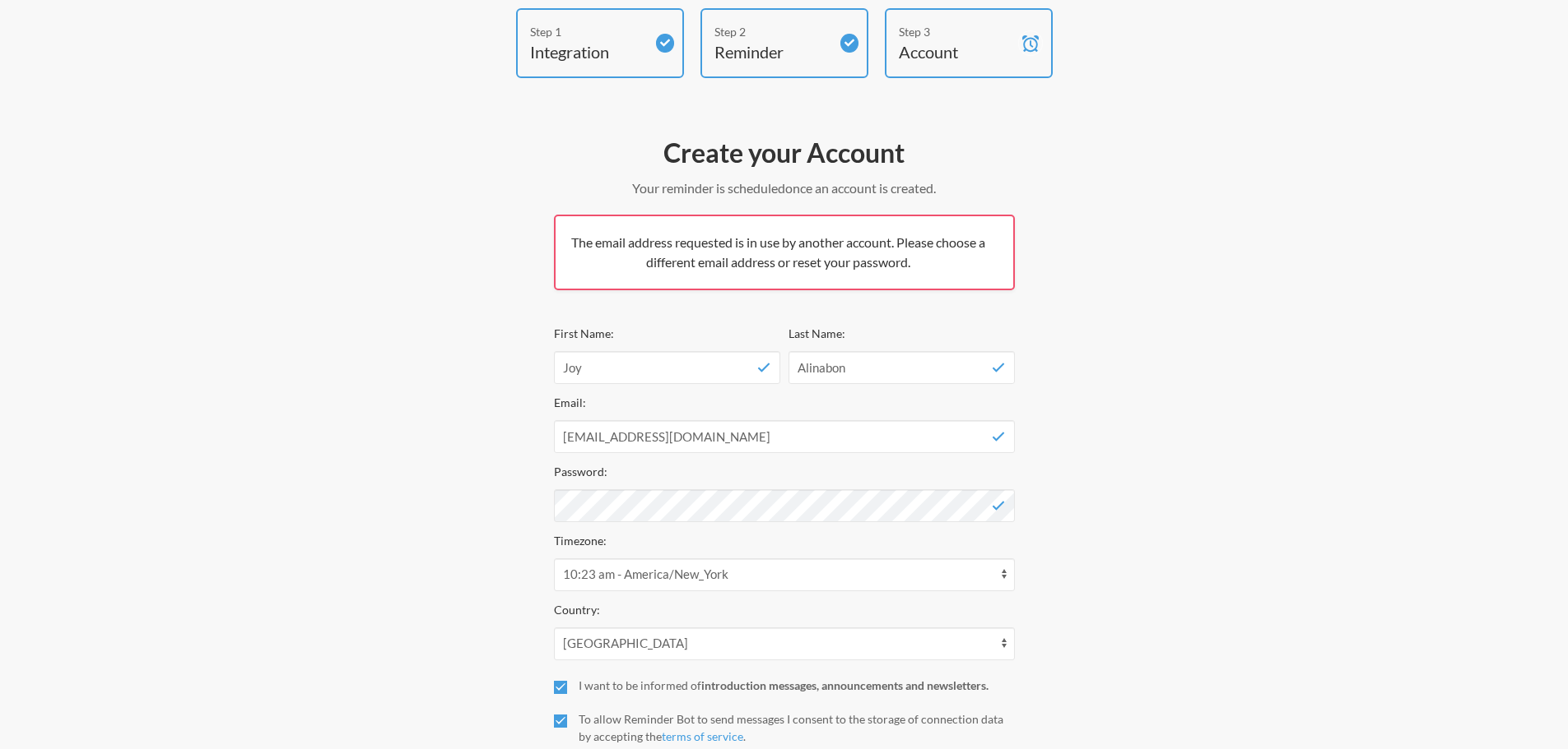
scroll to position [0, 0]
